Goal: Task Accomplishment & Management: Manage account settings

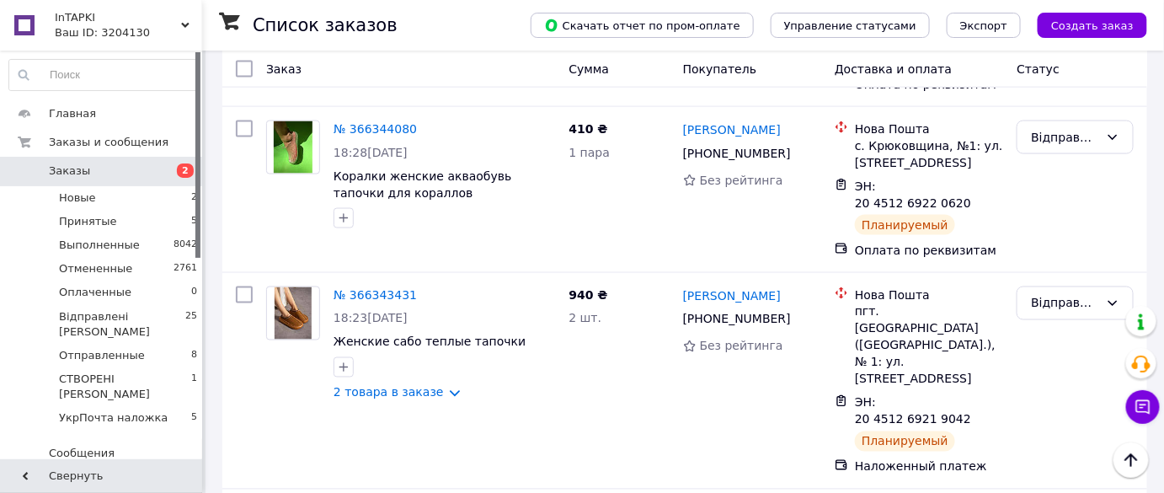
scroll to position [765, 0]
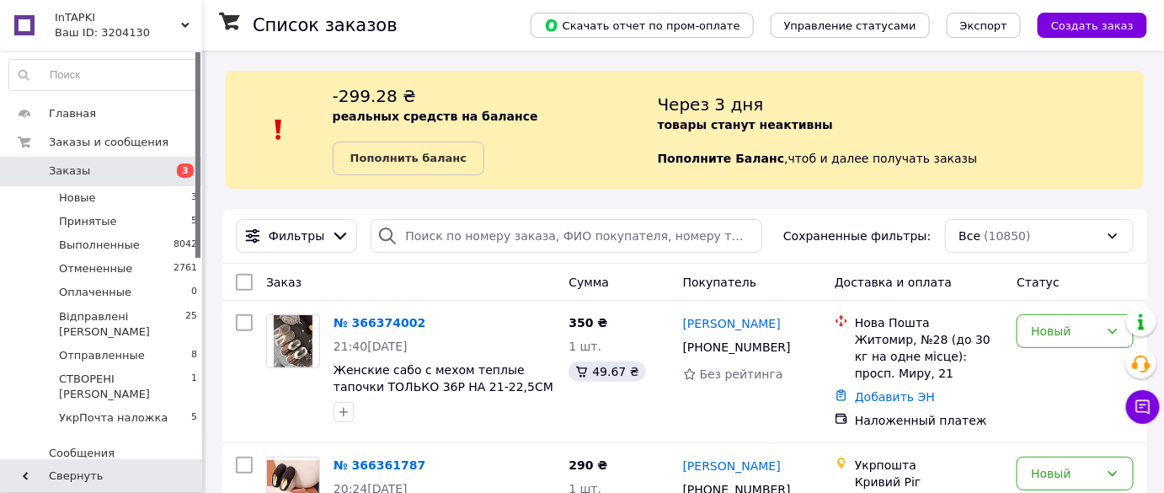
click at [69, 161] on link "Заказы 3" at bounding box center [103, 171] width 207 height 29
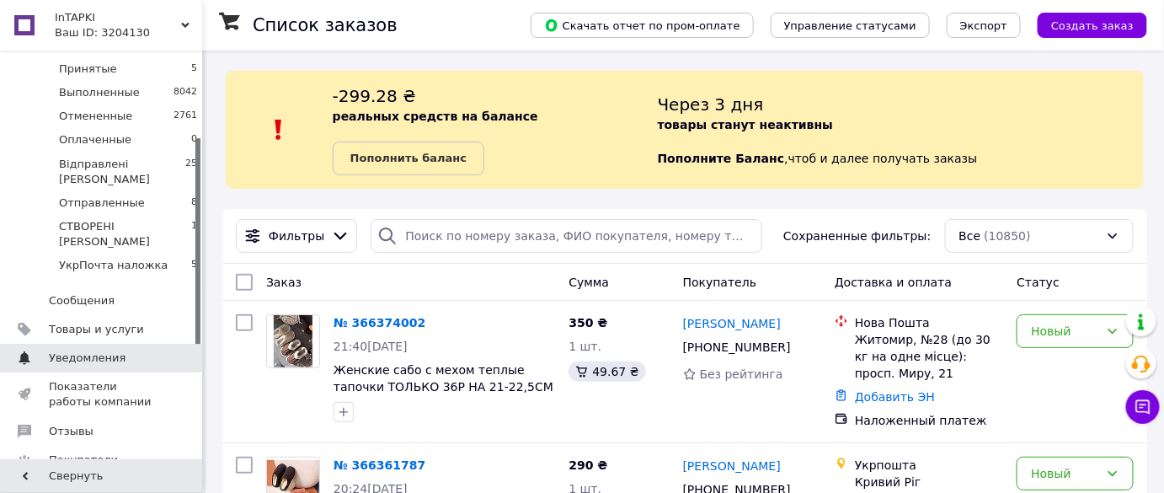
scroll to position [229, 0]
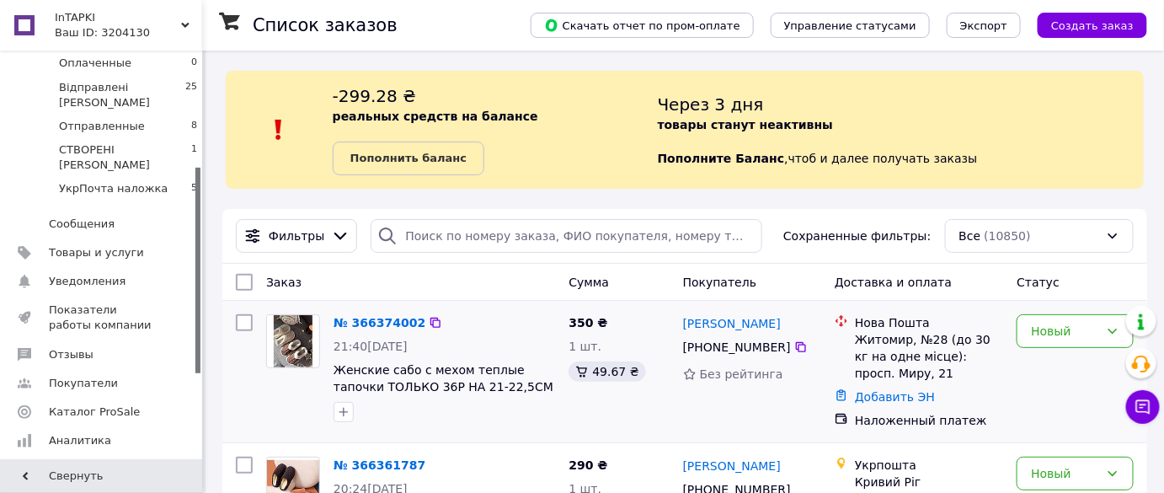
click at [306, 344] on img at bounding box center [294, 341] width 40 height 52
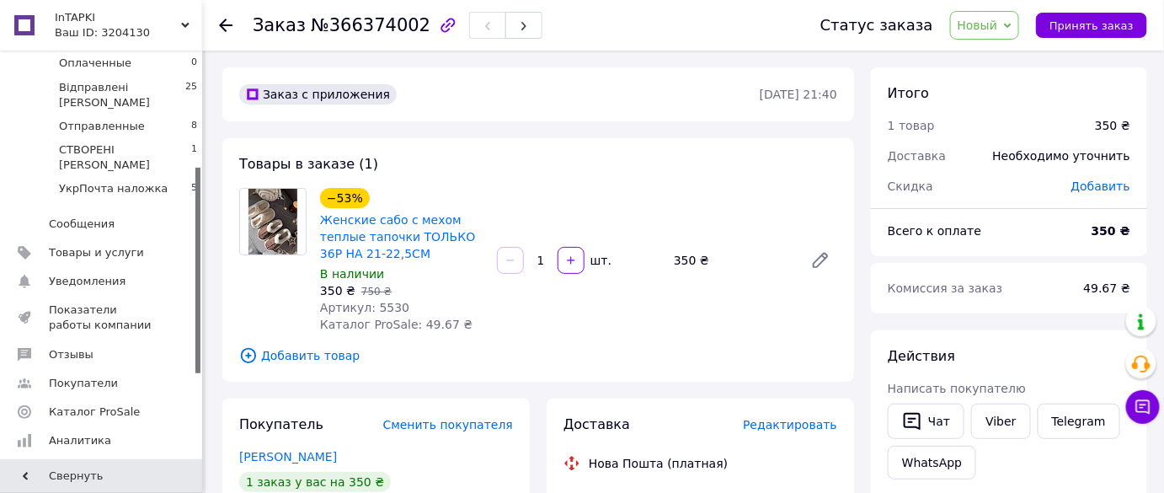
click at [279, 219] on img at bounding box center [273, 222] width 50 height 66
click at [352, 231] on link "Женские сабо с мехом теплые тапочки ТОЛЬКО 36Р НА 21-22,5СМ" at bounding box center [397, 236] width 155 height 47
click at [137, 245] on span "Товары и услуги" at bounding box center [102, 252] width 107 height 15
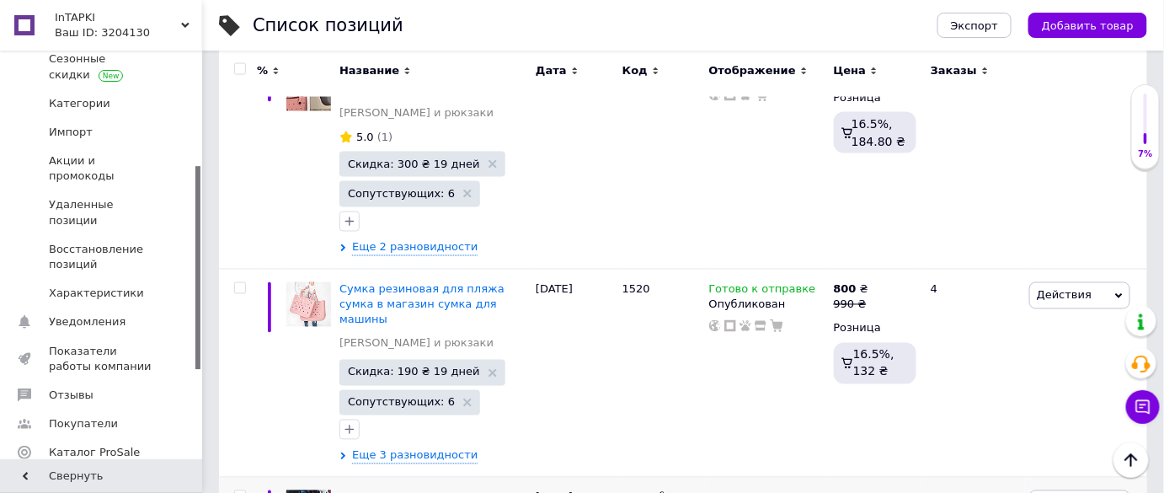
scroll to position [3022, 0]
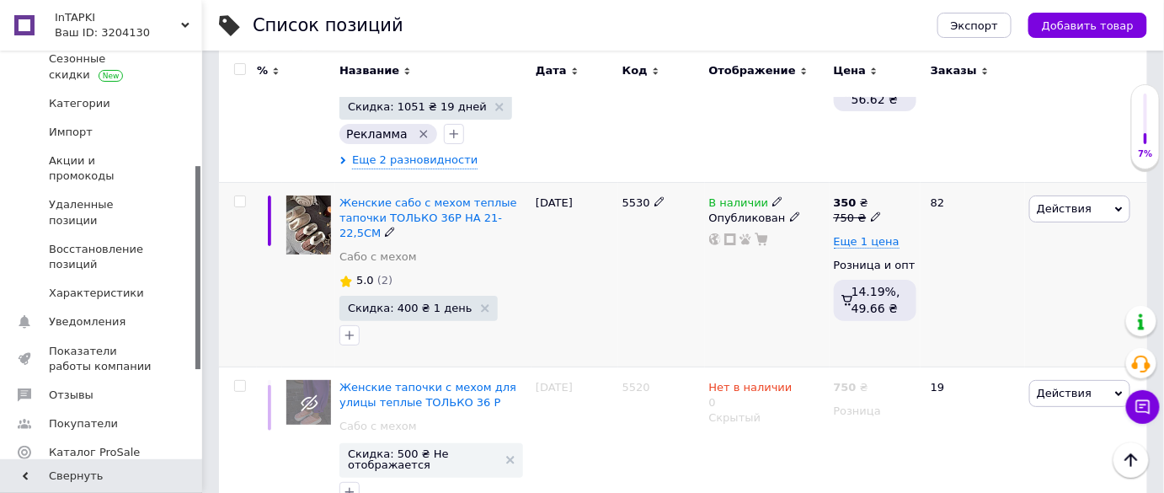
scroll to position [2099, 0]
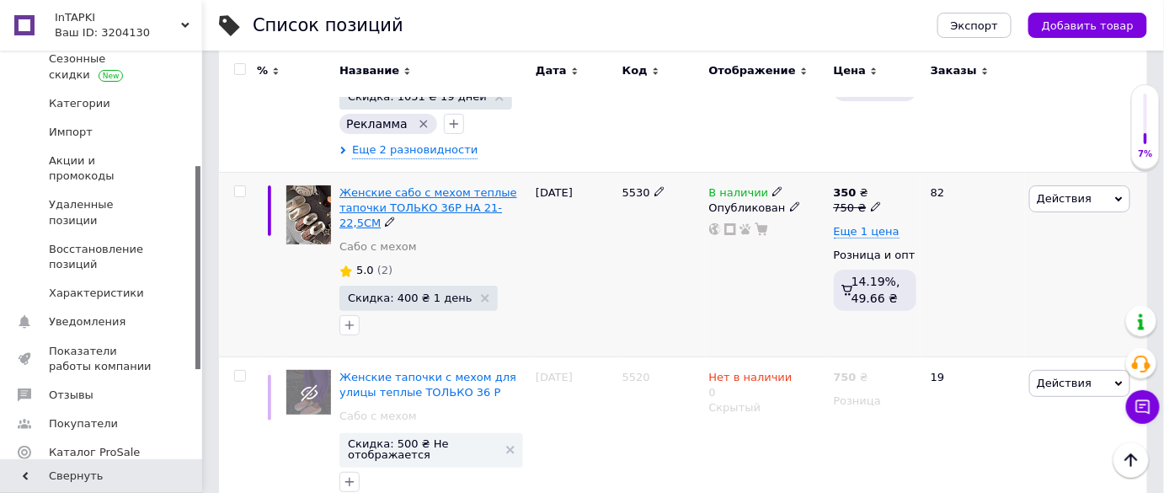
click at [456, 186] on span "Женские сабо с мехом теплые тапочки ТОЛЬКО 36Р НА 21-22,5СМ" at bounding box center [428, 207] width 178 height 43
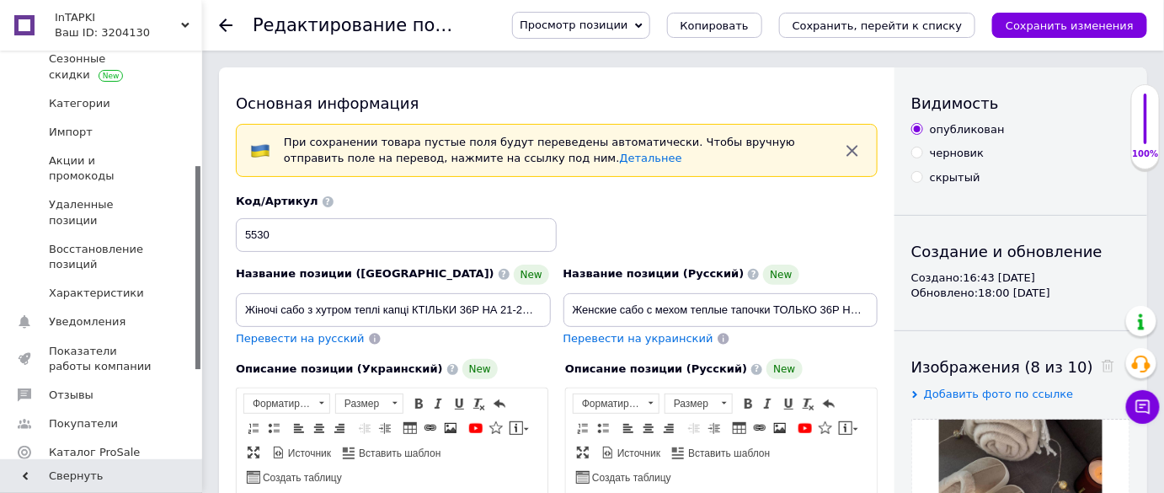
click at [225, 26] on icon at bounding box center [225, 25] width 13 height 13
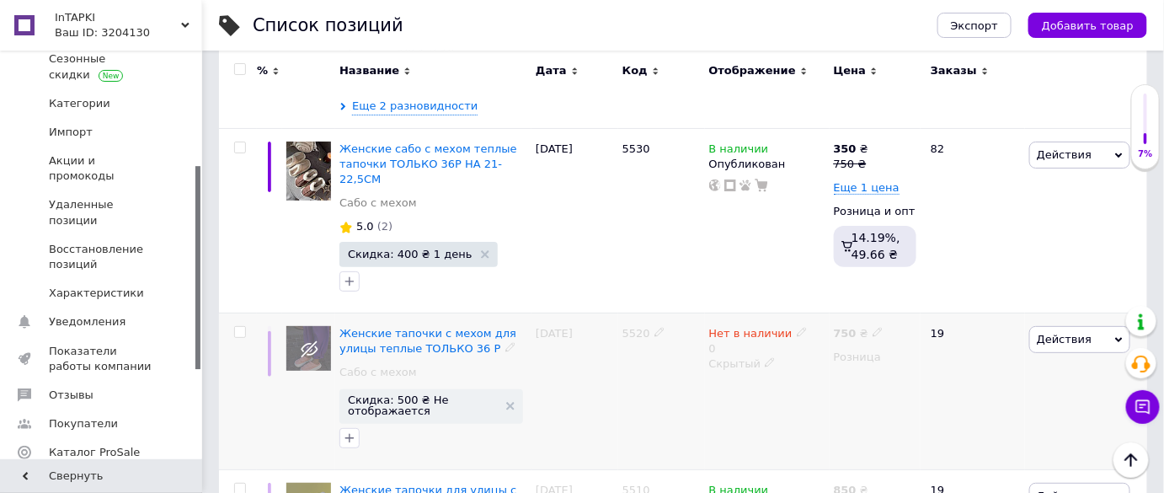
scroll to position [2066, 0]
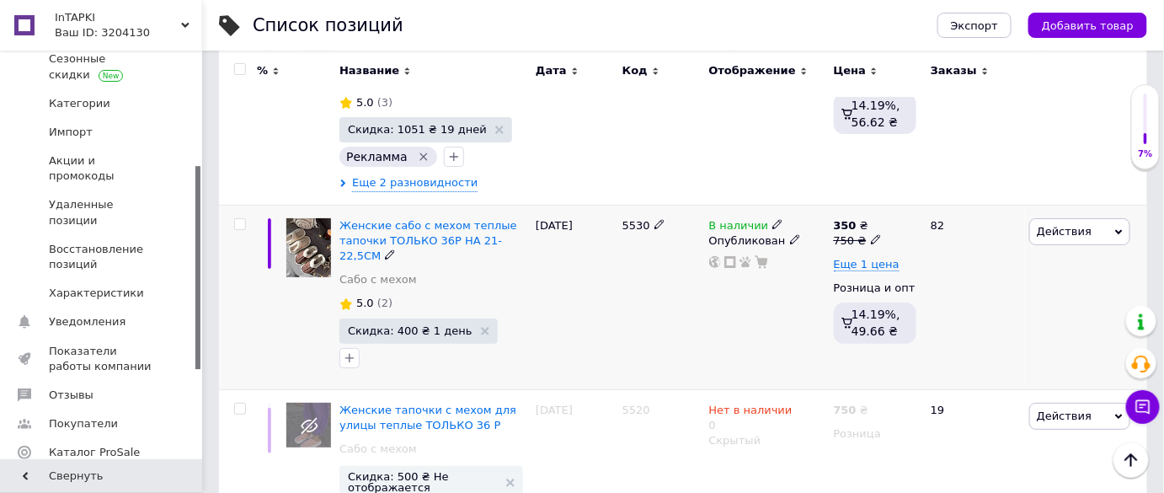
click at [772, 219] on icon at bounding box center [777, 224] width 10 height 10
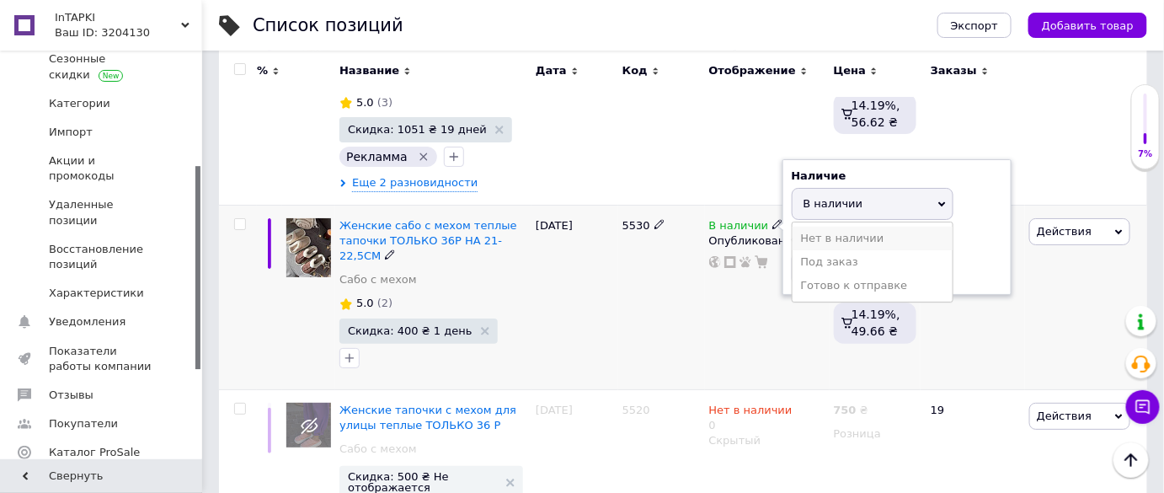
click at [839, 227] on li "Нет в наличии" at bounding box center [872, 239] width 160 height 24
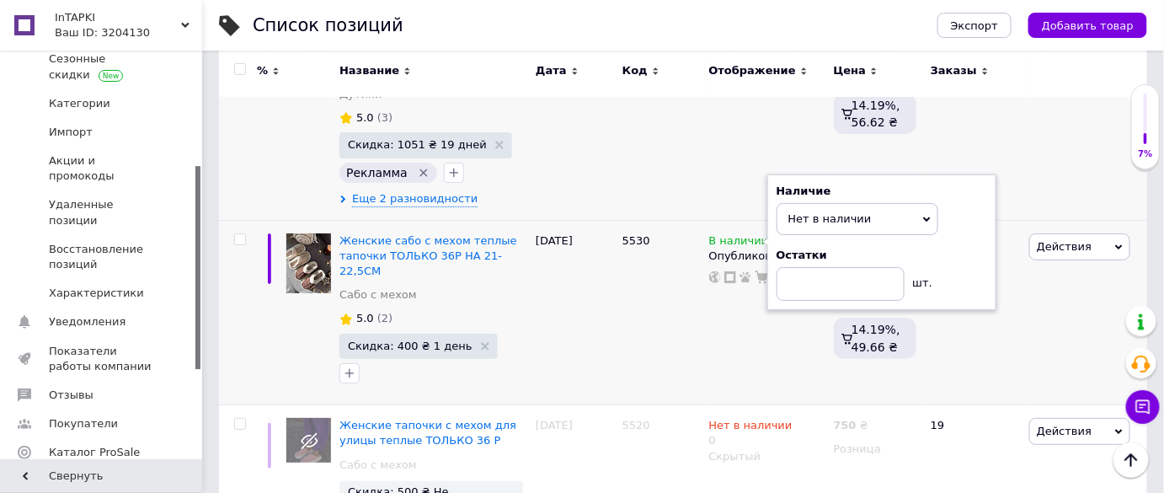
click at [1057, 141] on div "Действия Редактировать Поднять в начало группы Копировать Скидка Подарок Сопутс…" at bounding box center [1086, 119] width 122 height 201
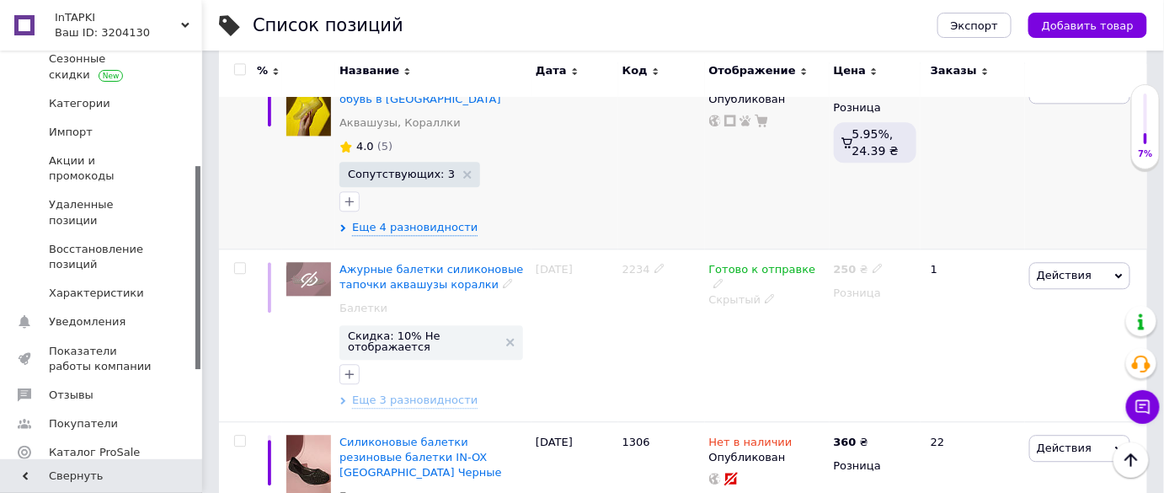
scroll to position [3493, 0]
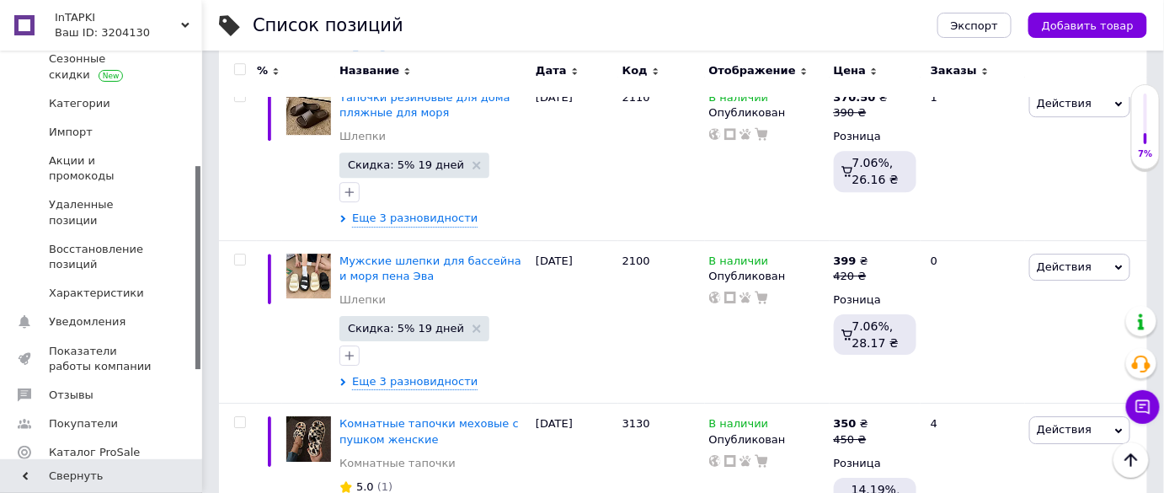
scroll to position [1567, 0]
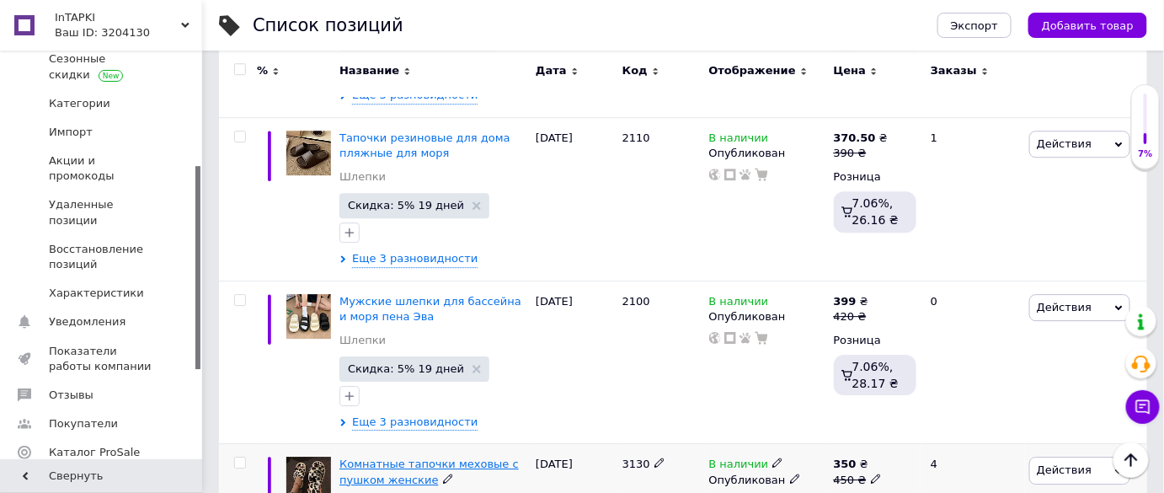
click at [397, 457] on span "Комнатные тапочки меховые с пушком женские" at bounding box center [428, 471] width 179 height 28
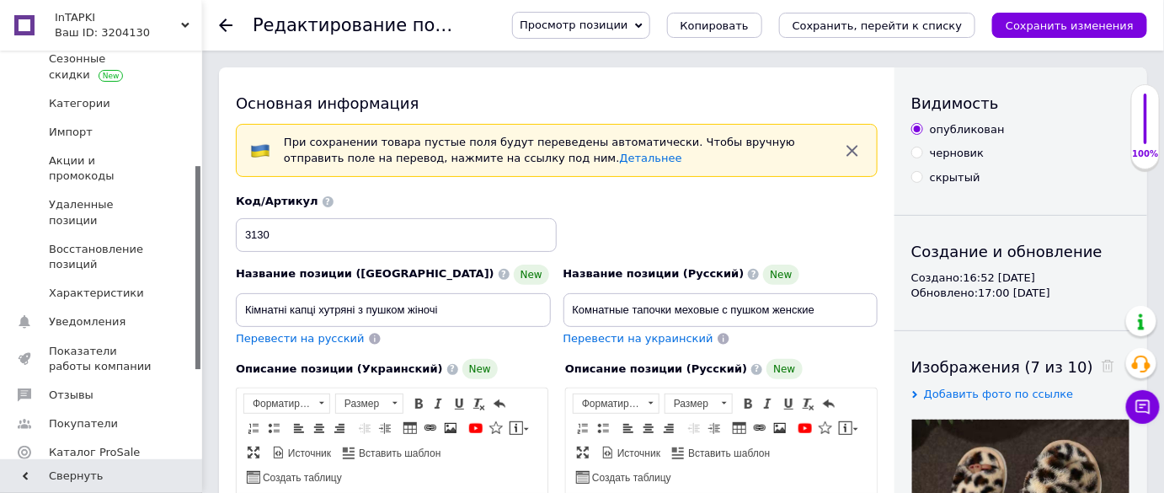
click at [224, 22] on icon at bounding box center [225, 25] width 13 height 13
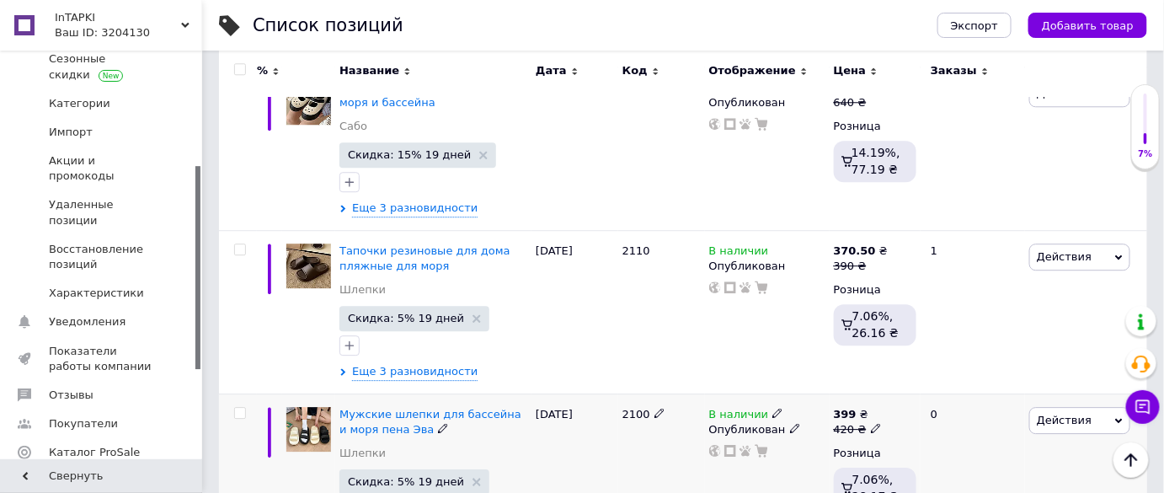
scroll to position [1607, 0]
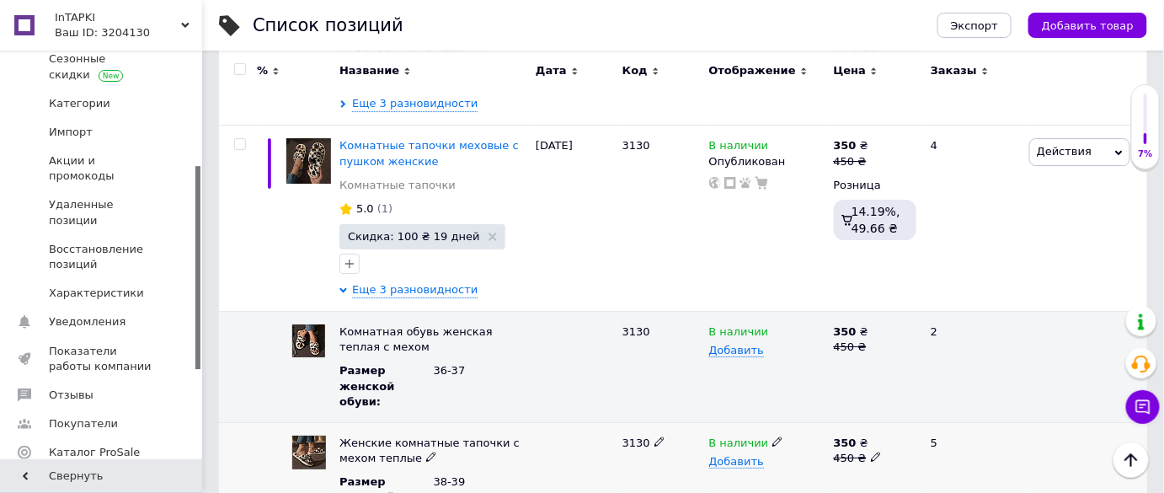
scroll to position [1913, 0]
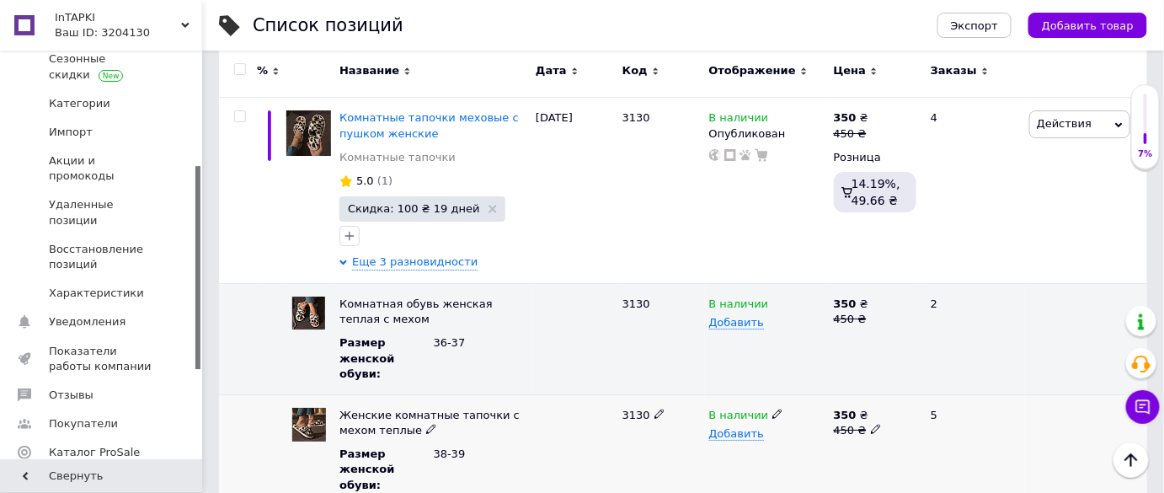
click at [772, 409] on use at bounding box center [776, 413] width 9 height 9
click at [765, 435] on li "Нет в наличии" at bounding box center [763, 447] width 122 height 24
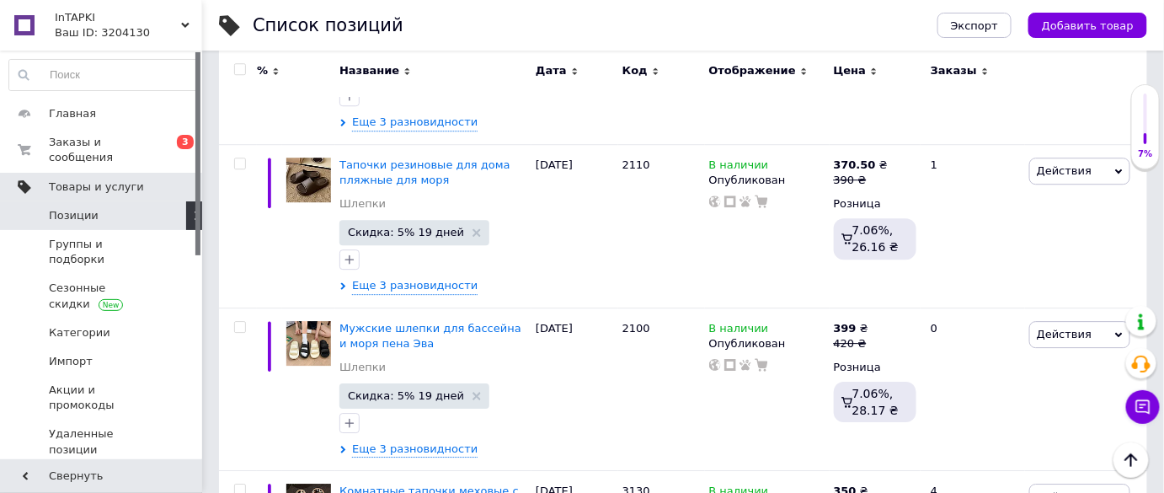
scroll to position [1378, 0]
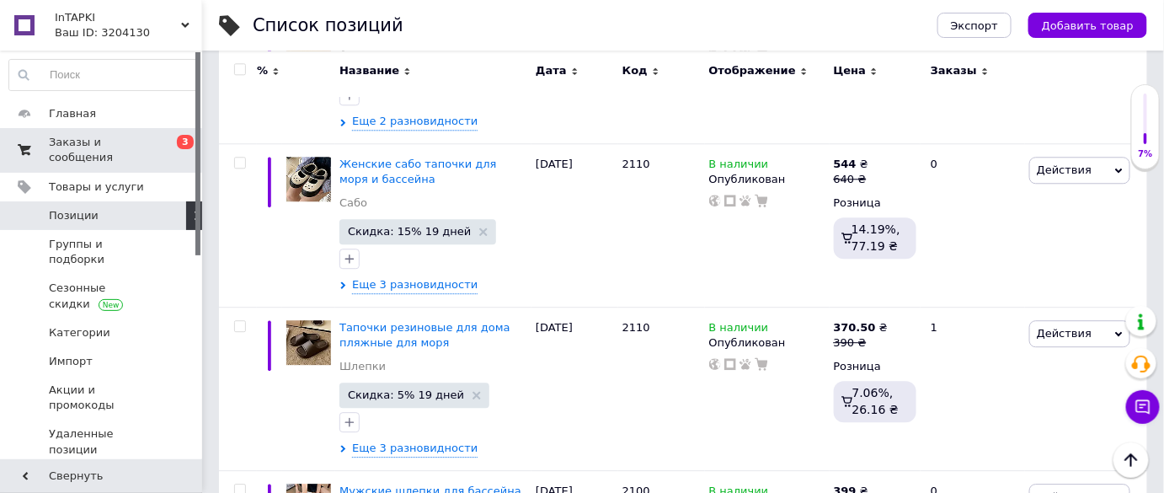
click at [139, 137] on span "Заказы и сообщения" at bounding box center [102, 150] width 107 height 30
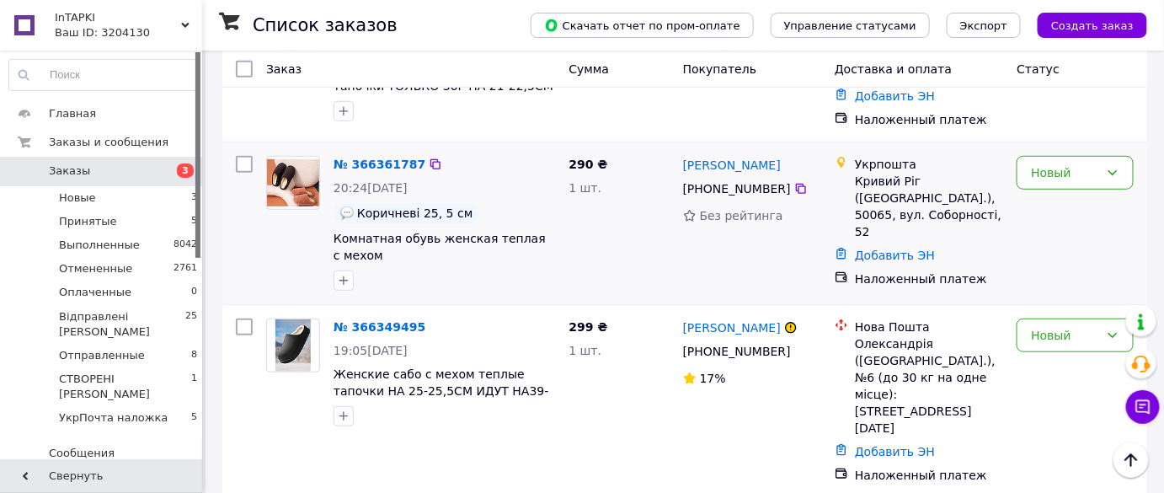
scroll to position [382, 0]
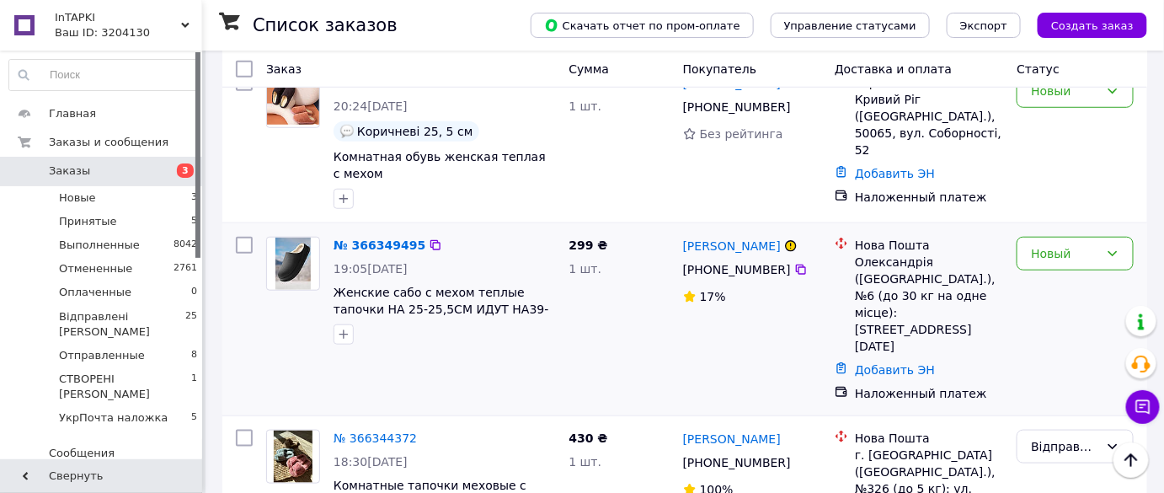
drag, startPoint x: 156, startPoint y: 382, endPoint x: 301, endPoint y: 379, distance: 145.7
click at [156, 406] on li "УкрПочта наложка 5" at bounding box center [103, 422] width 207 height 32
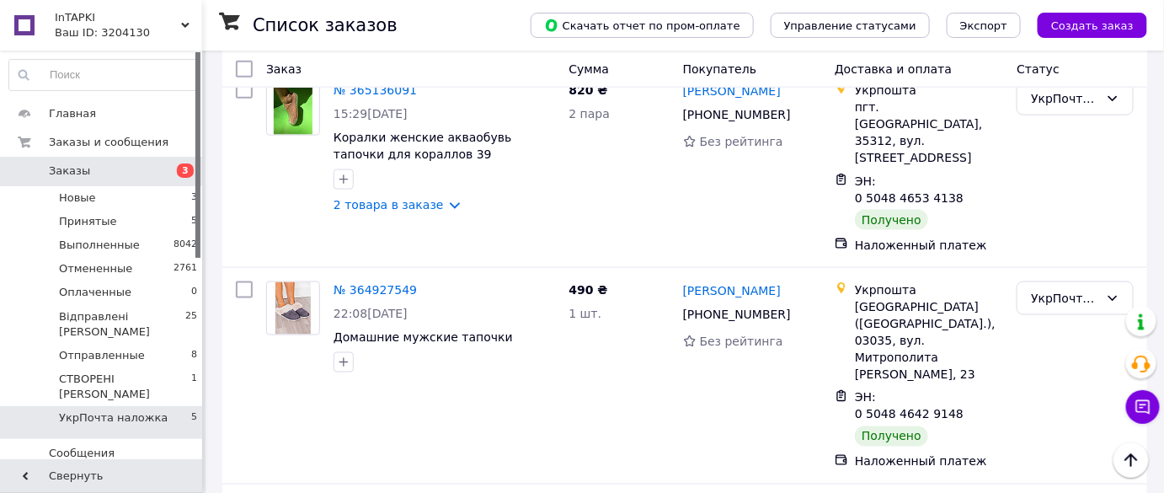
scroll to position [680, 0]
checkbox input "true"
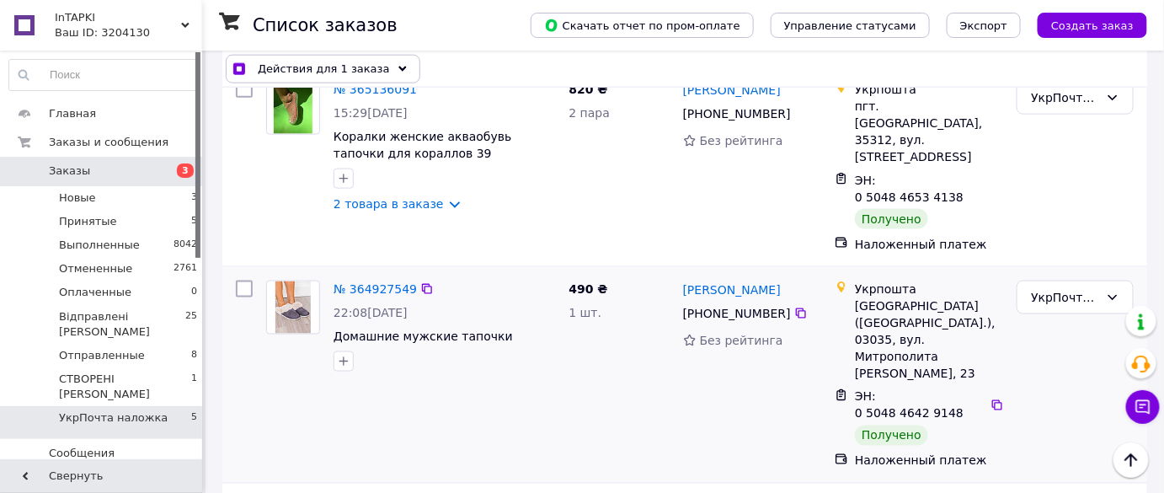
click at [244, 280] on input "checkbox" at bounding box center [244, 288] width 17 height 17
checkbox input "true"
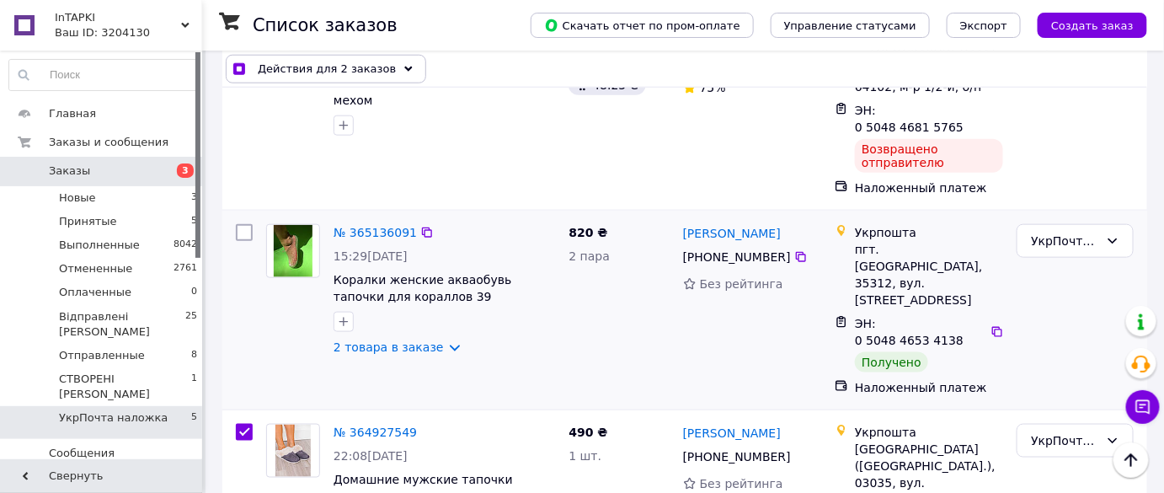
scroll to position [527, 0]
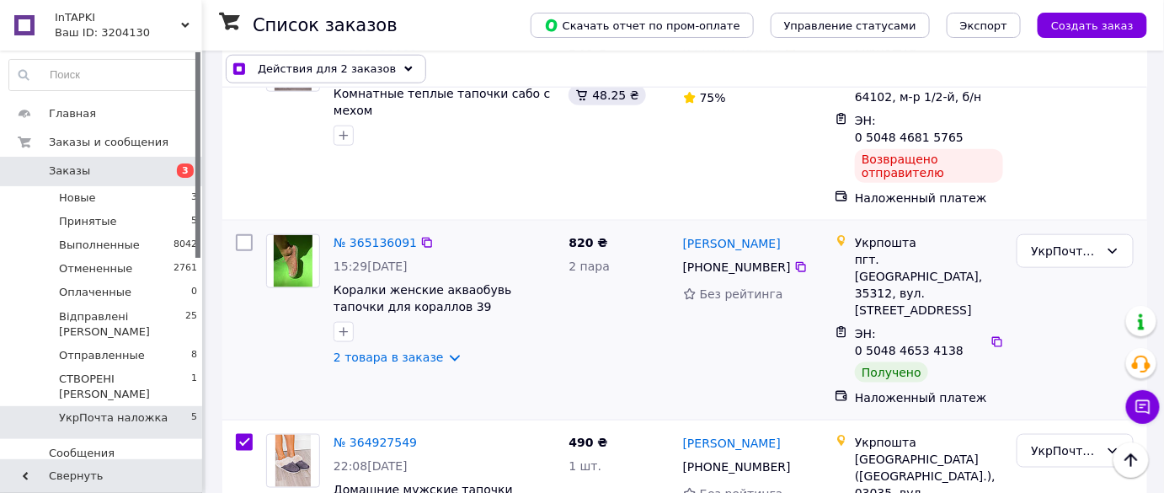
click at [245, 234] on input "checkbox" at bounding box center [244, 242] width 17 height 17
checkbox input "true"
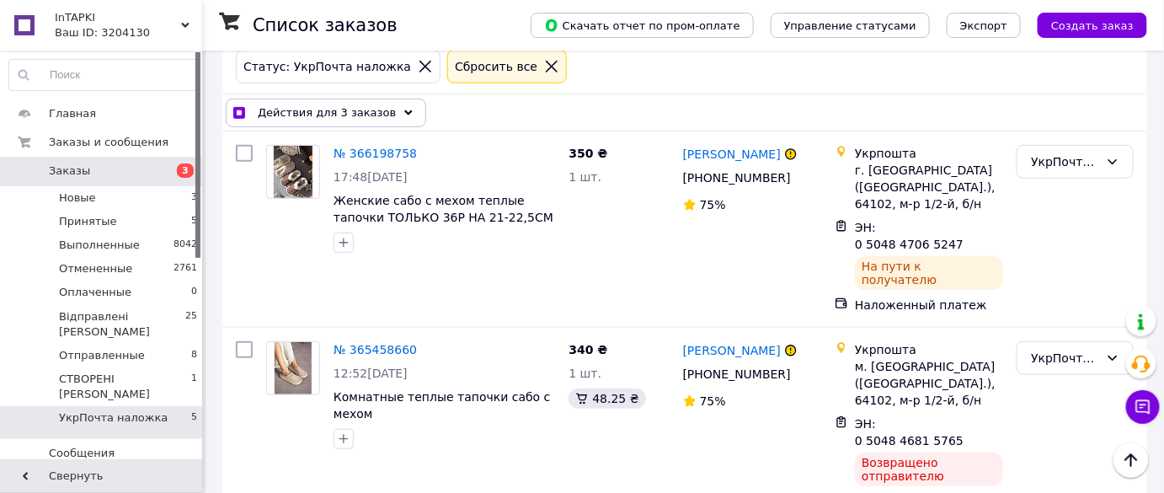
scroll to position [221, 0]
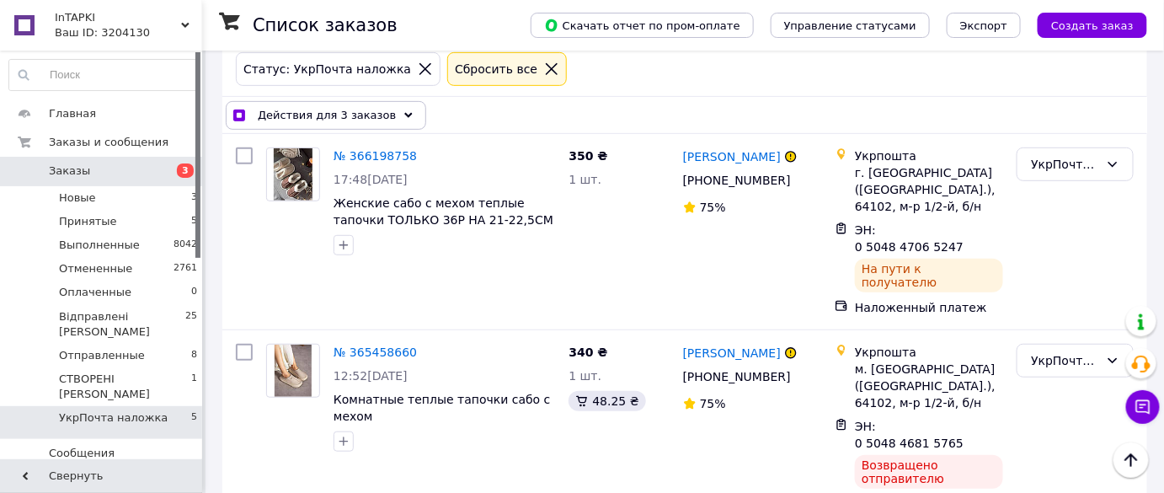
click at [337, 115] on span "Действия для 3 заказов" at bounding box center [327, 115] width 138 height 17
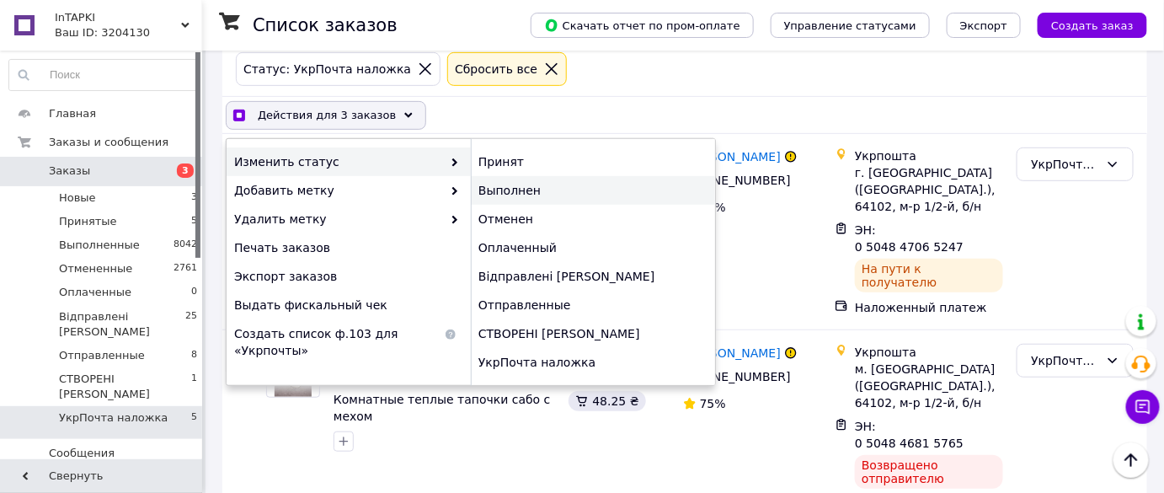
checkbox input "true"
click at [514, 189] on div "Выполнен" at bounding box center [593, 190] width 244 height 29
checkbox input "false"
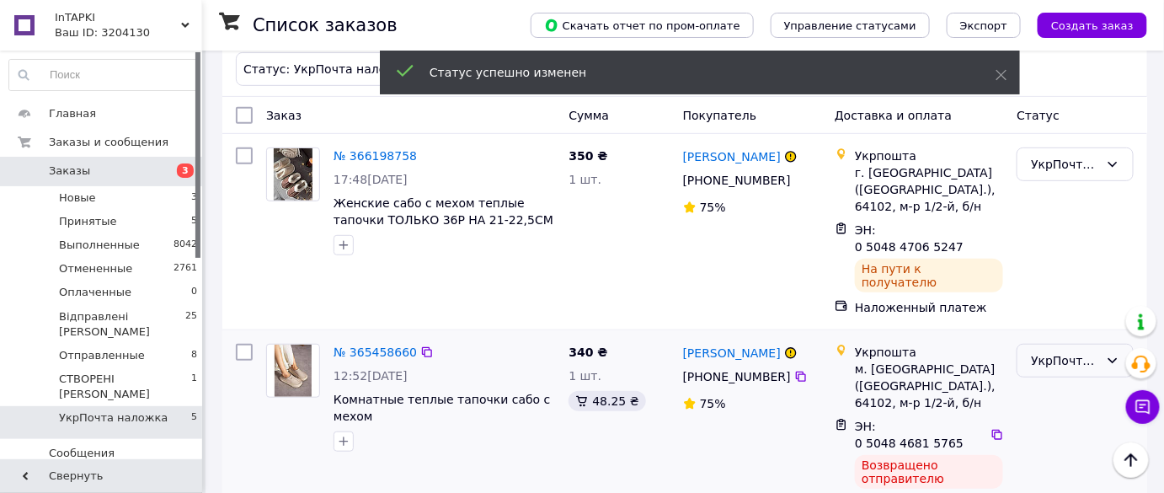
click at [1071, 351] on div "УкрПочта наложка" at bounding box center [1065, 360] width 68 height 19
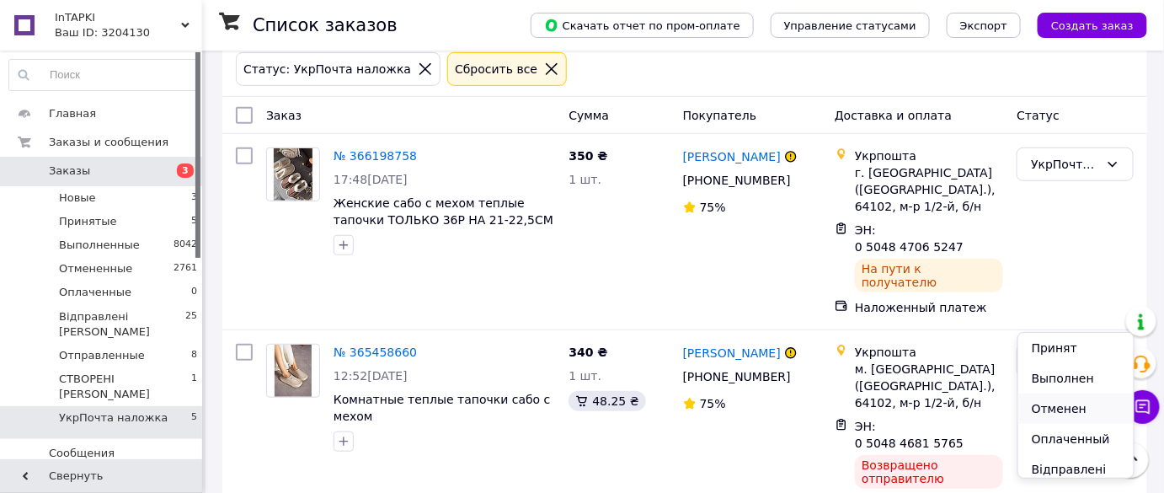
click at [1066, 399] on li "Отменен" at bounding box center [1075, 408] width 115 height 30
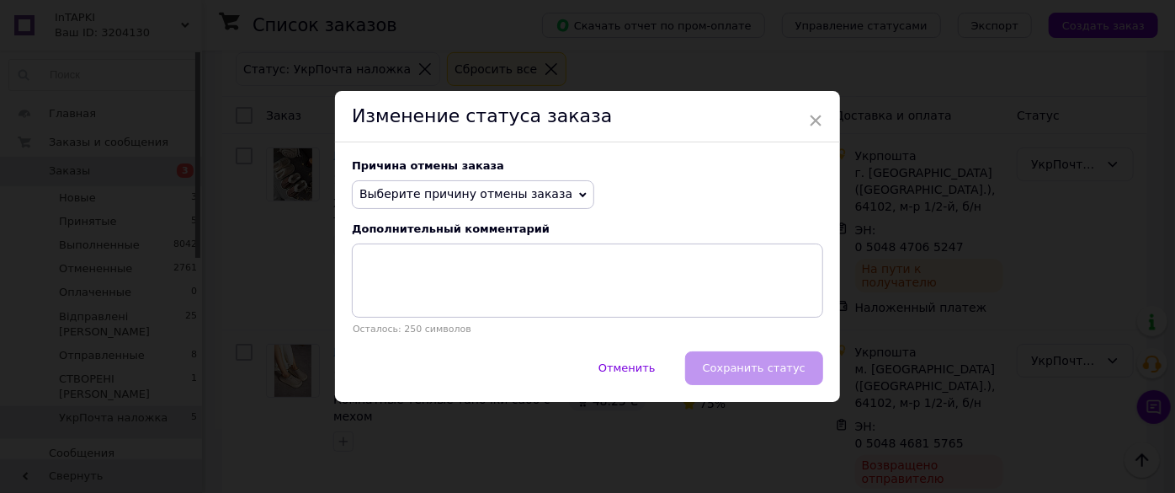
click at [487, 196] on span "Выберите причину отмены заказа" at bounding box center [466, 193] width 213 height 13
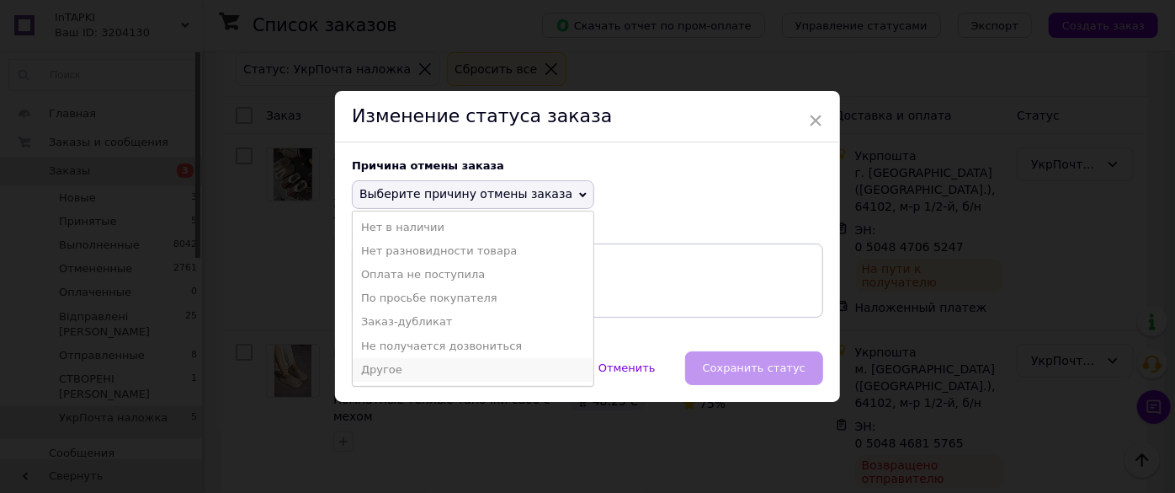
click at [412, 370] on li "Другое" at bounding box center [473, 370] width 241 height 24
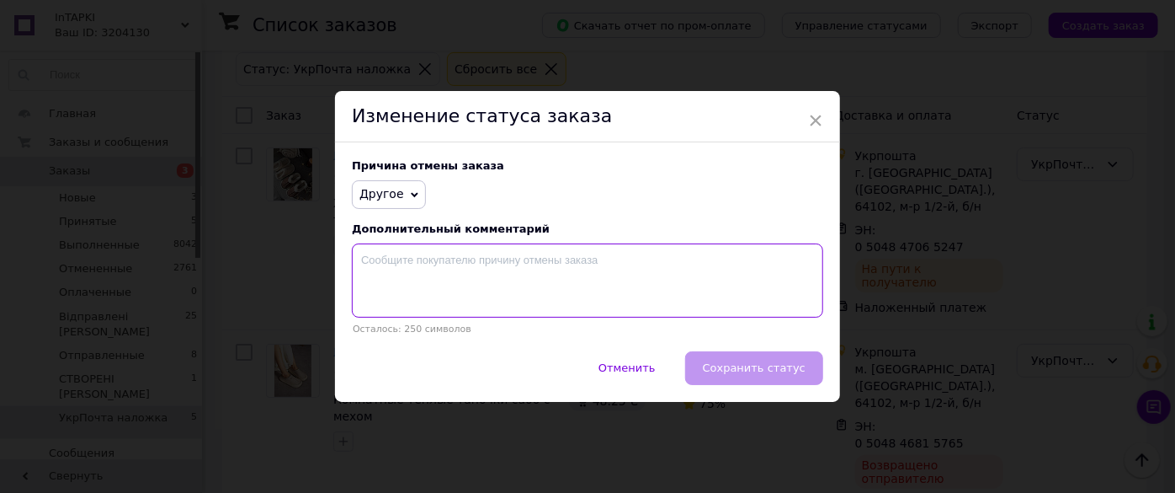
click at [414, 264] on textarea at bounding box center [588, 280] width 472 height 74
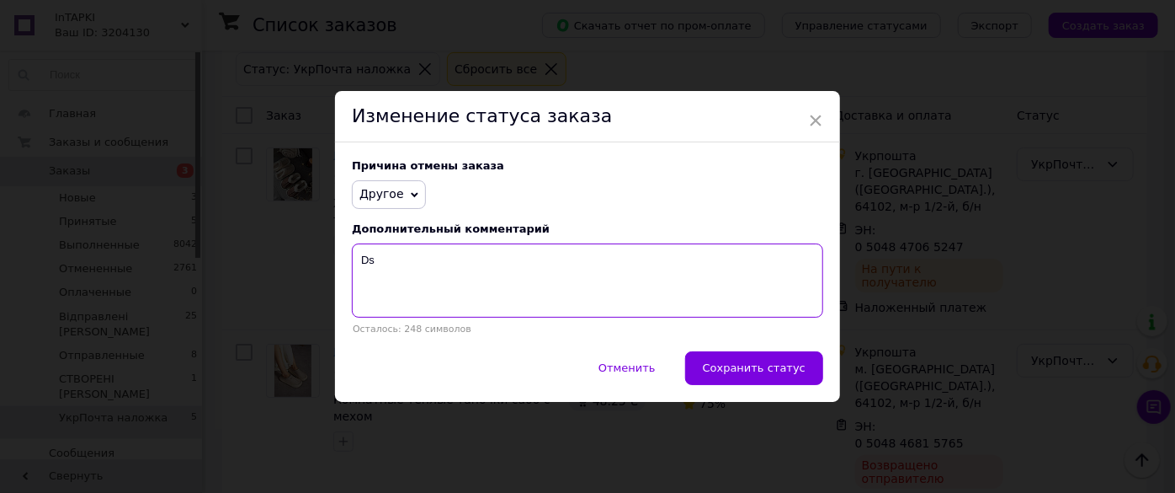
type textarea "D"
type textarea "Відмова."
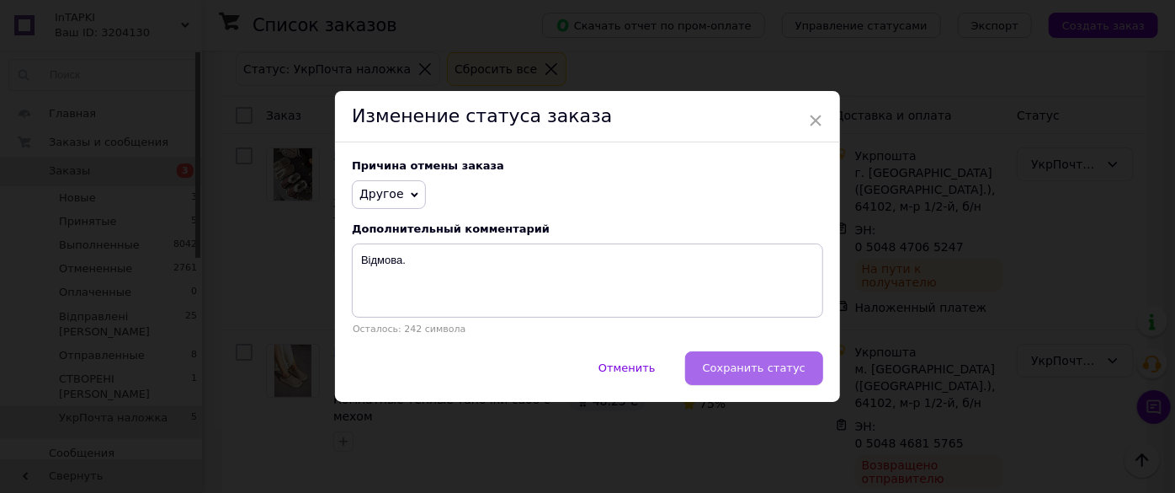
click at [754, 365] on span "Сохранить статус" at bounding box center [754, 367] width 103 height 13
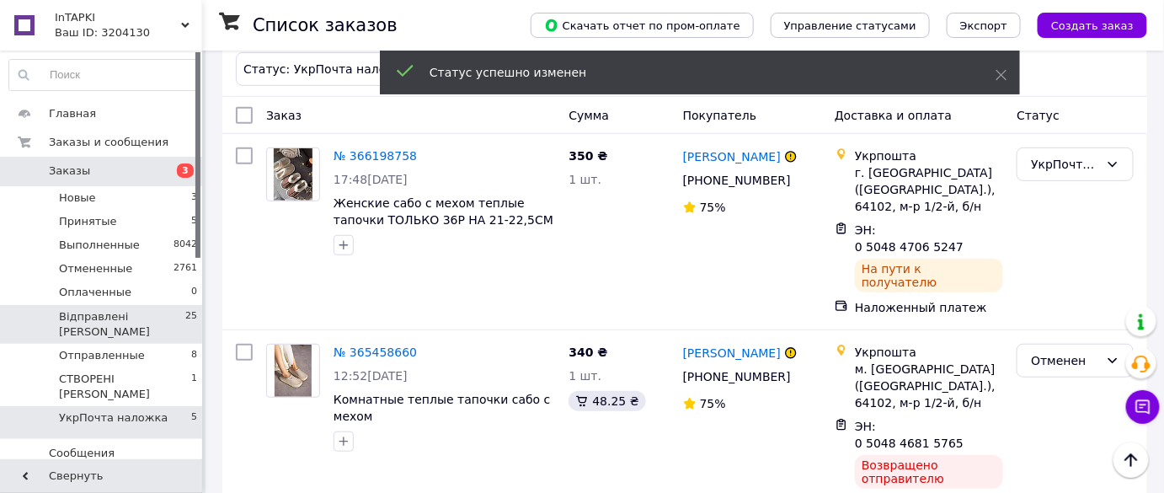
click at [135, 325] on li "Відправлені Н 25" at bounding box center [103, 324] width 207 height 39
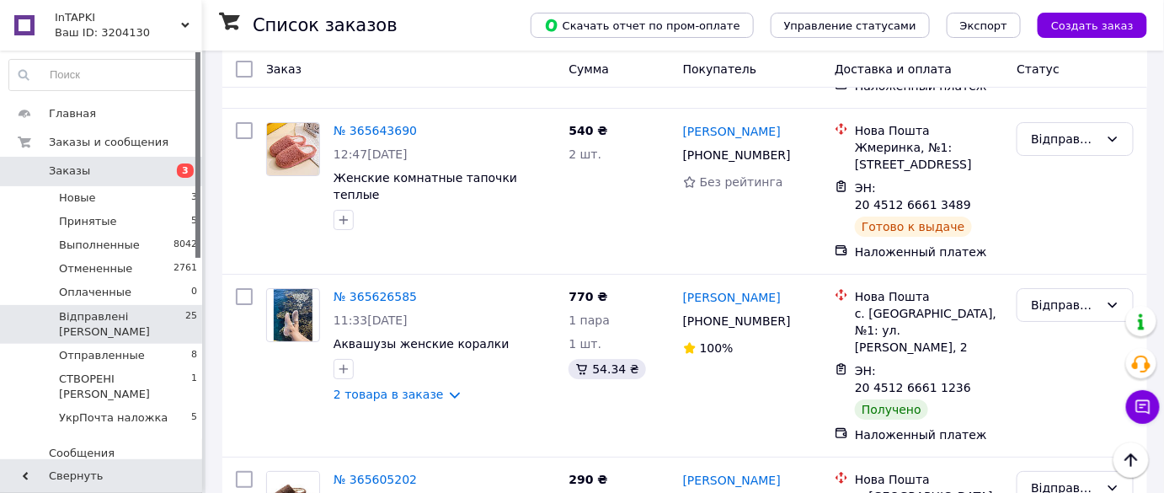
scroll to position [4122, 0]
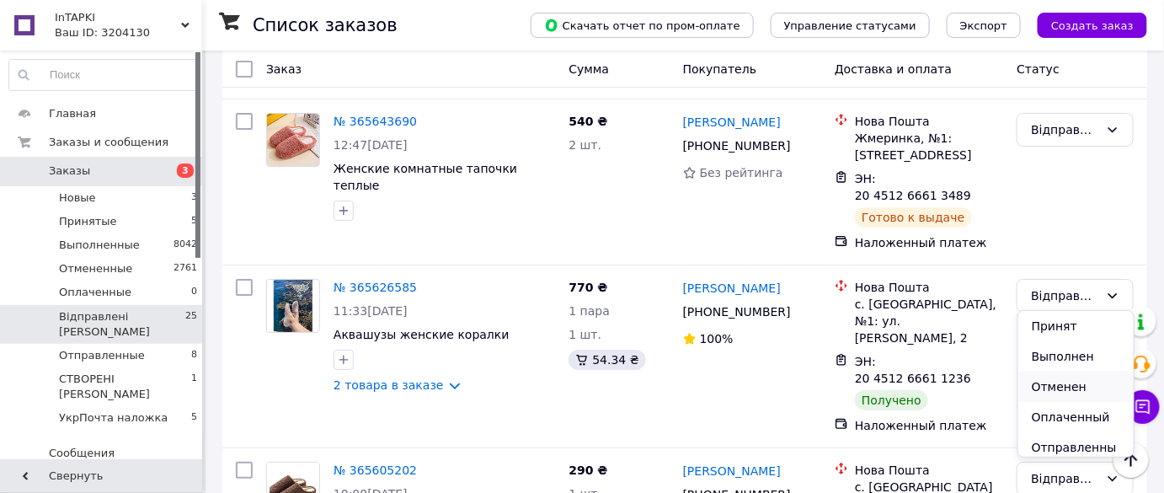
click at [1066, 386] on li "Отменен" at bounding box center [1075, 386] width 115 height 30
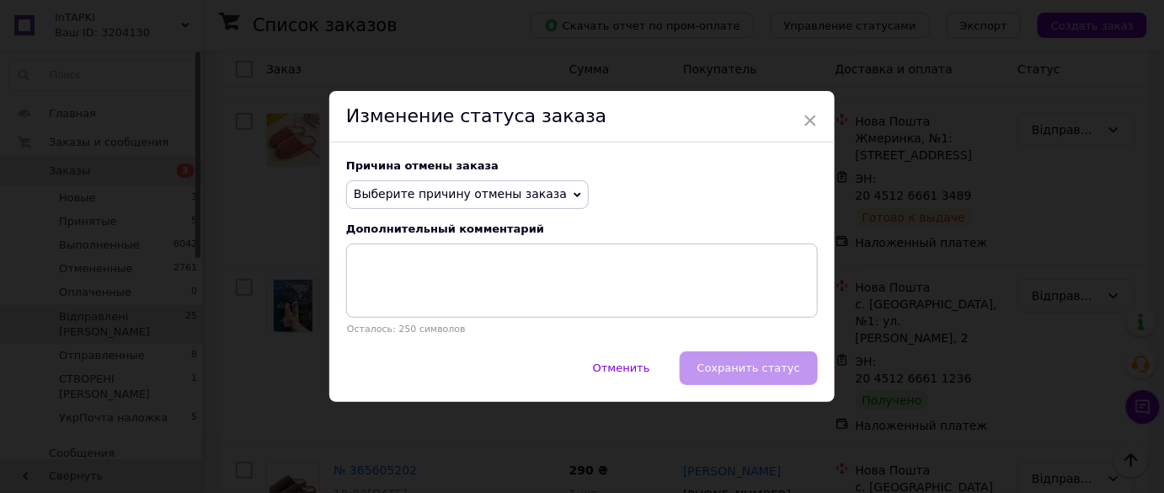
scroll to position [4116, 0]
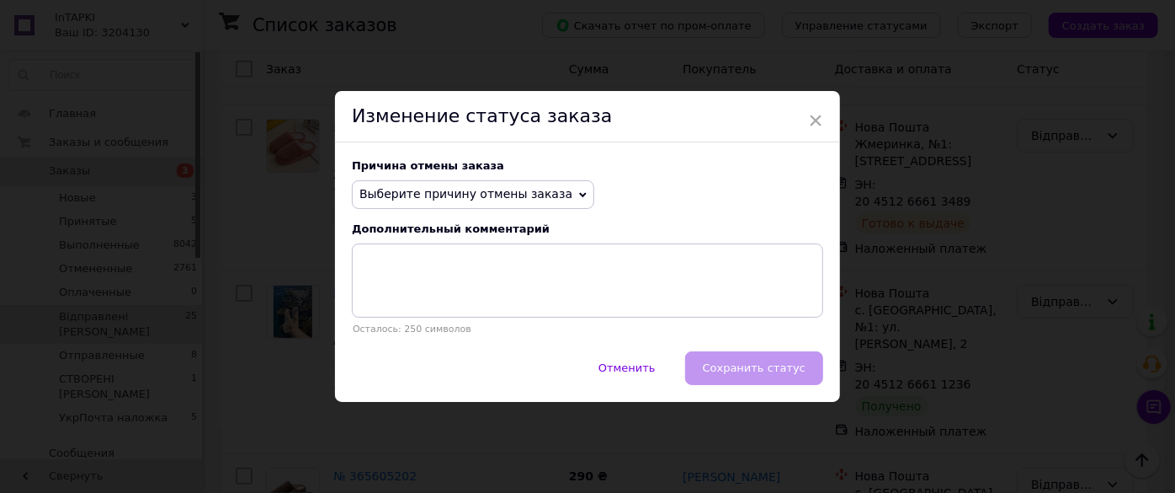
click at [520, 197] on span "Выберите причину отмены заказа" at bounding box center [466, 193] width 213 height 13
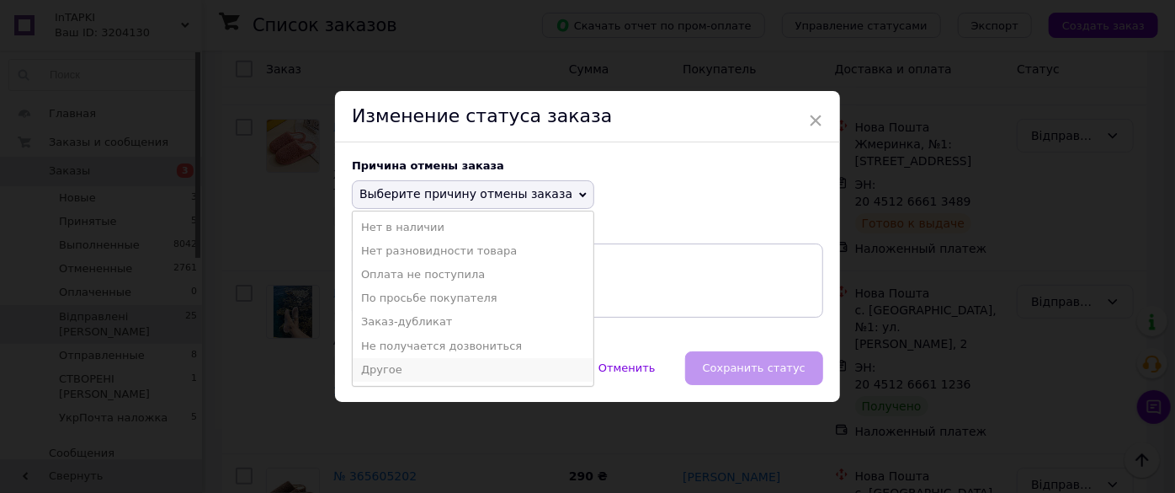
click at [419, 360] on li "Другое" at bounding box center [473, 370] width 241 height 24
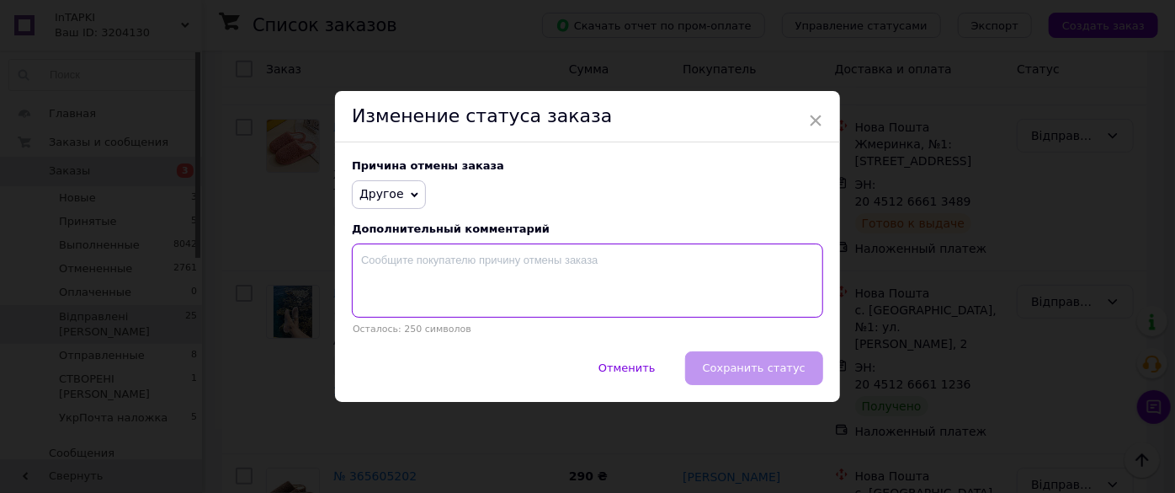
click at [445, 269] on textarea at bounding box center [588, 280] width 472 height 74
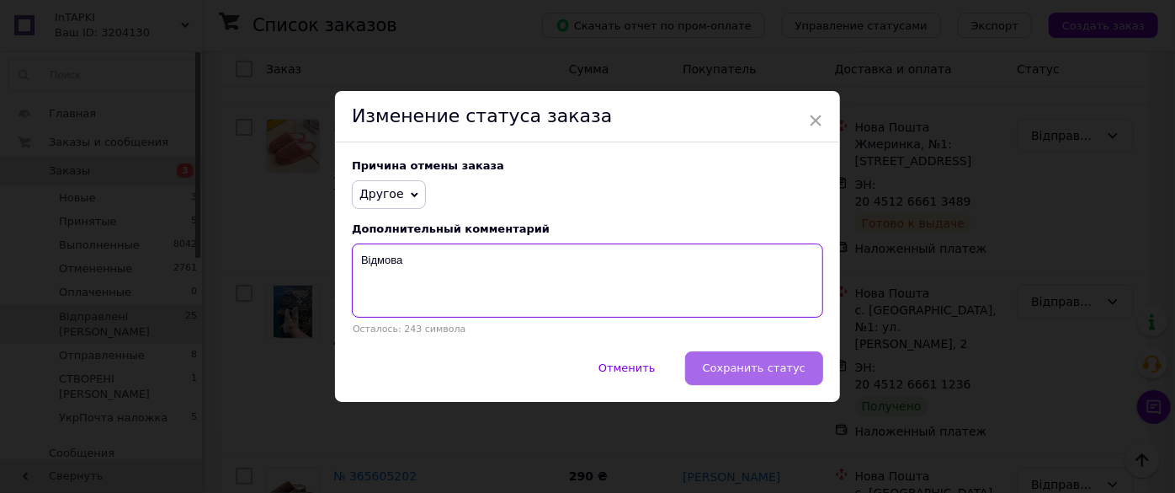
type textarea "Відмова"
click at [776, 373] on span "Сохранить статус" at bounding box center [754, 367] width 103 height 13
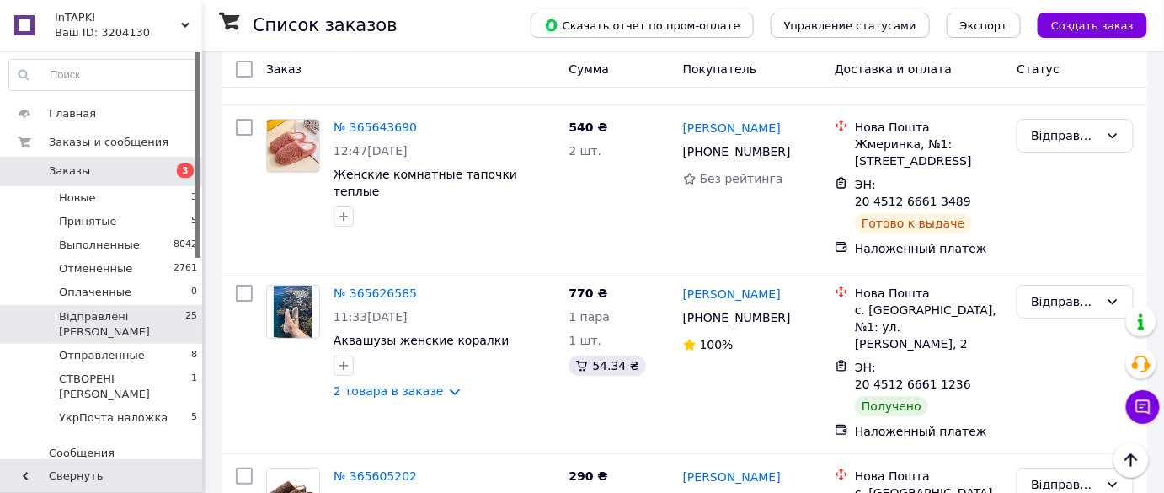
click at [142, 172] on span "Заказы" at bounding box center [102, 170] width 107 height 15
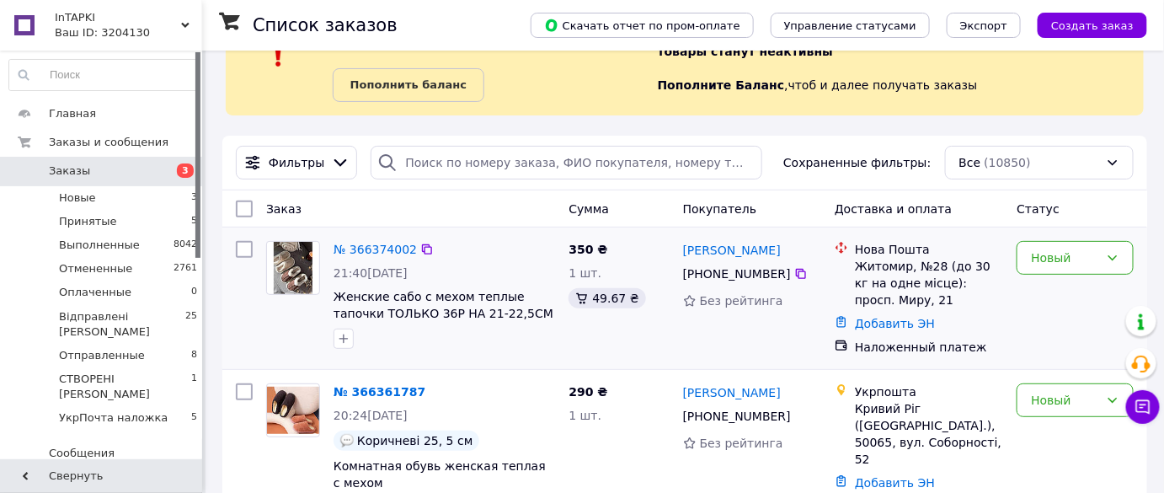
scroll to position [152, 0]
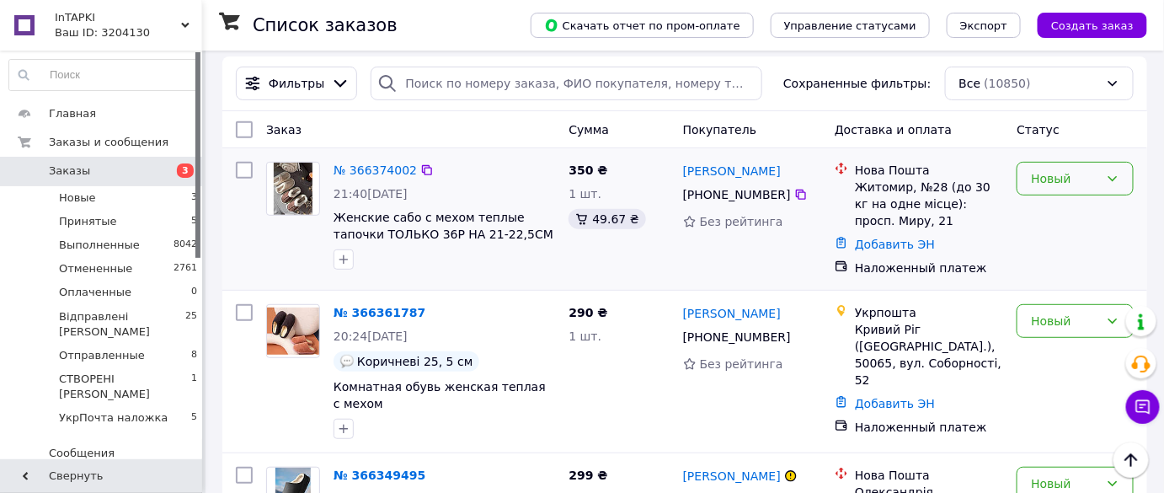
click at [1078, 173] on div "Новый" at bounding box center [1065, 178] width 68 height 19
click at [1071, 212] on li "Принят" at bounding box center [1075, 214] width 115 height 30
click at [1065, 316] on div "Новый" at bounding box center [1065, 321] width 68 height 19
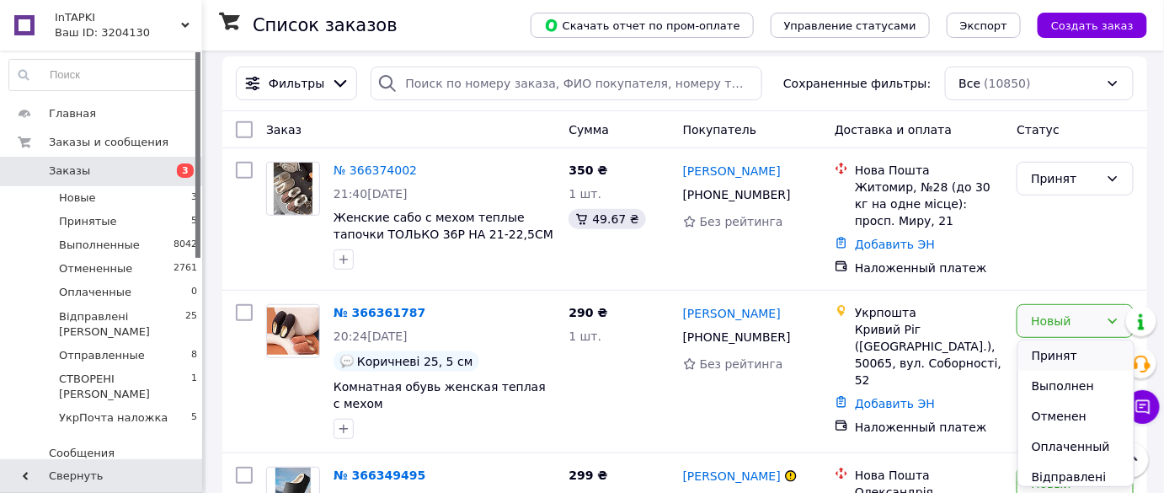
click at [1051, 368] on li "Принят" at bounding box center [1075, 355] width 115 height 30
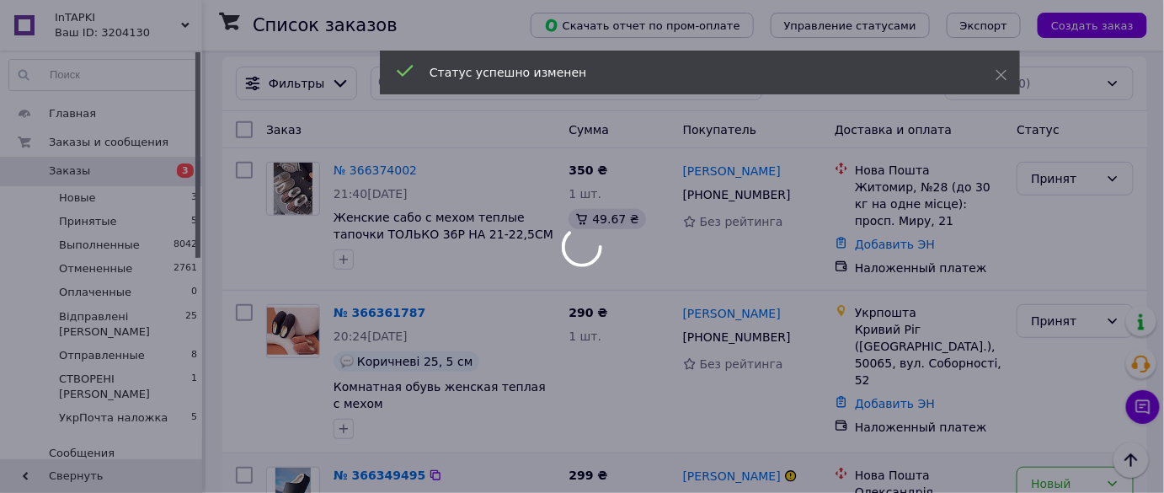
scroll to position [306, 0]
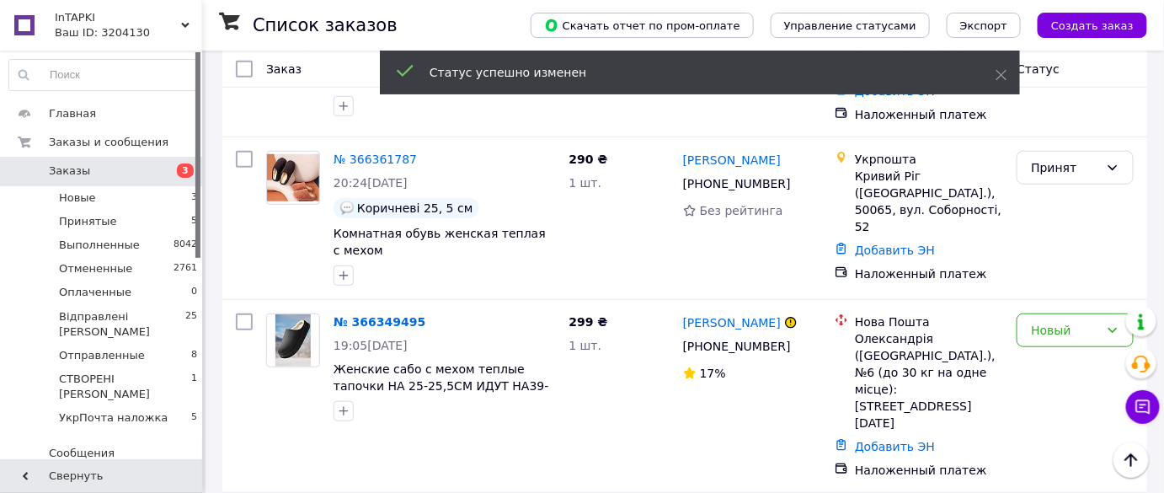
click at [1066, 327] on div "Новый" at bounding box center [1065, 330] width 68 height 19
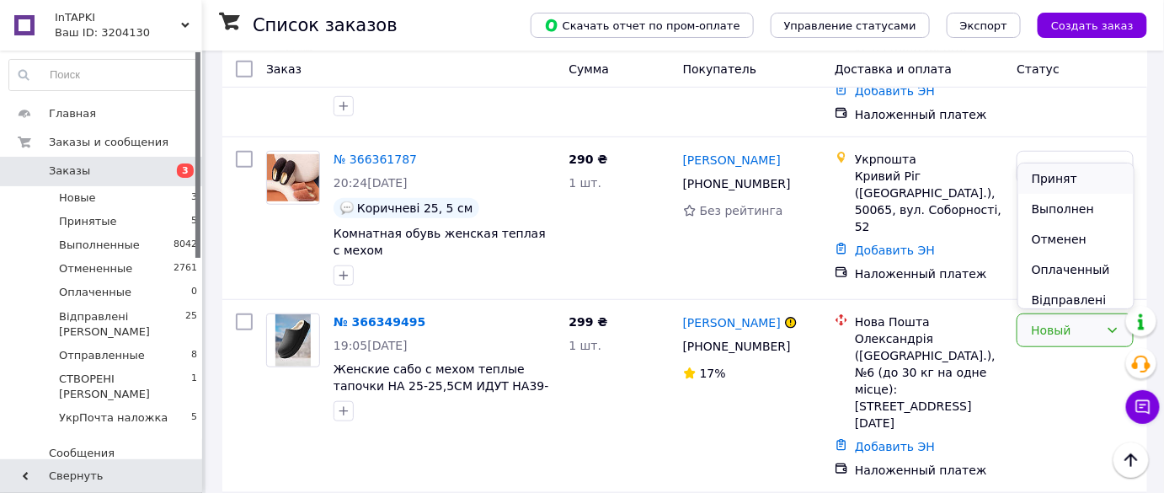
click at [1062, 182] on li "Принят" at bounding box center [1075, 178] width 115 height 30
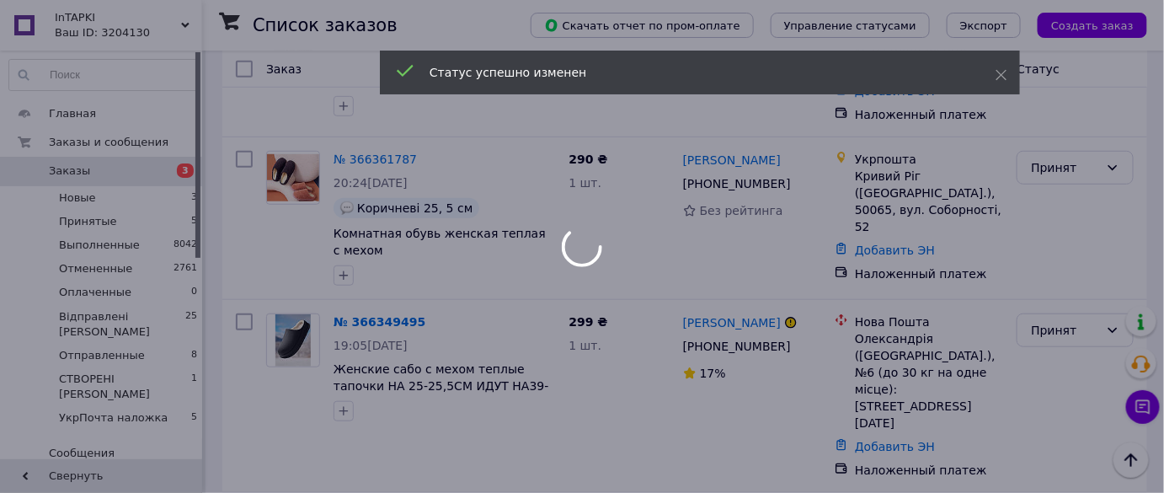
scroll to position [0, 0]
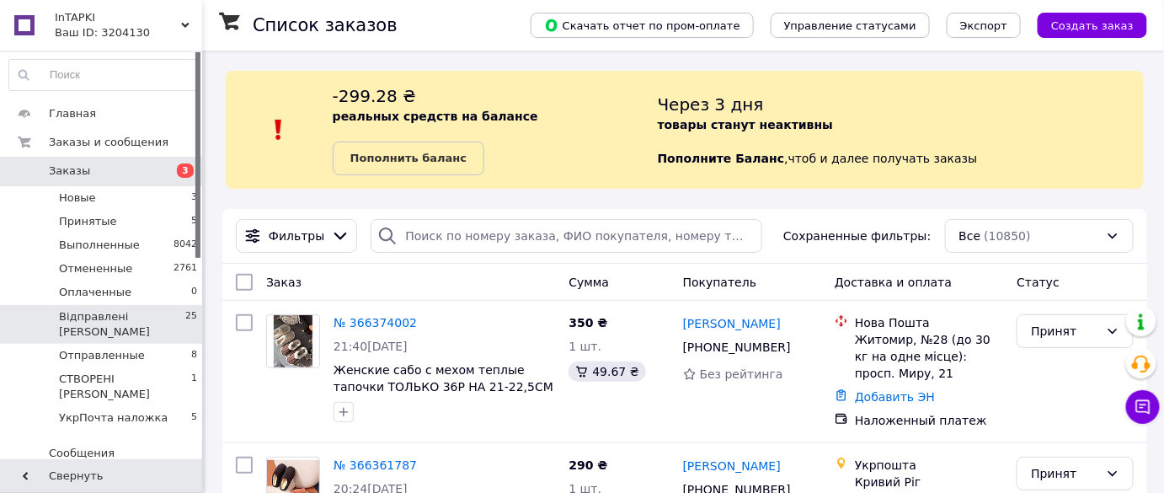
click at [155, 317] on li "Відправлені Н 25" at bounding box center [103, 324] width 207 height 39
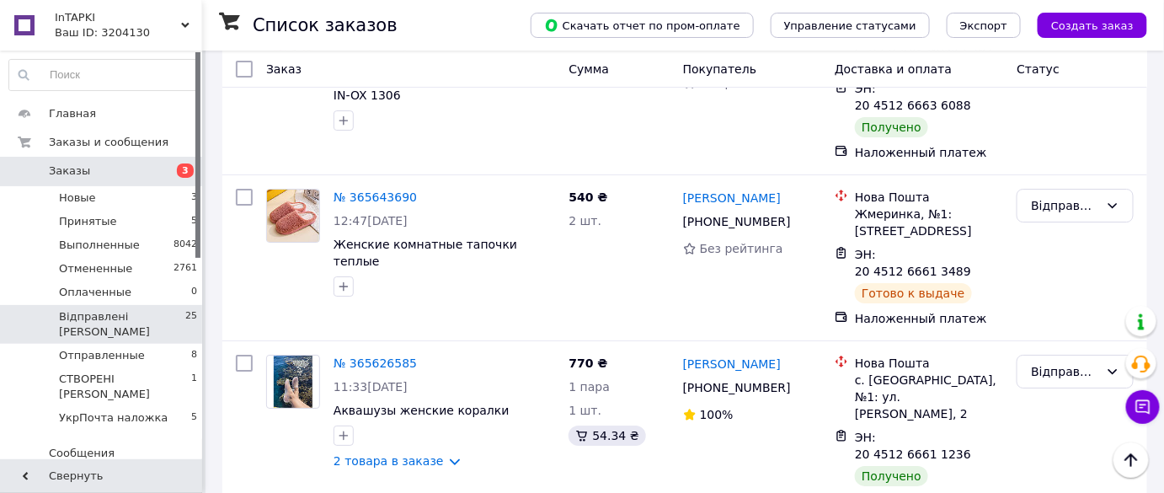
scroll to position [3968, 0]
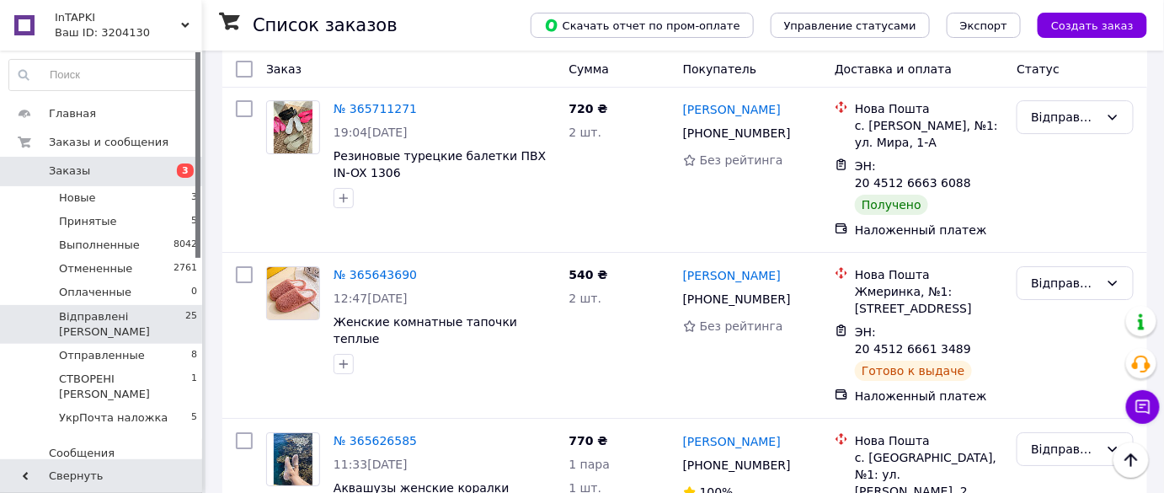
checkbox input "true"
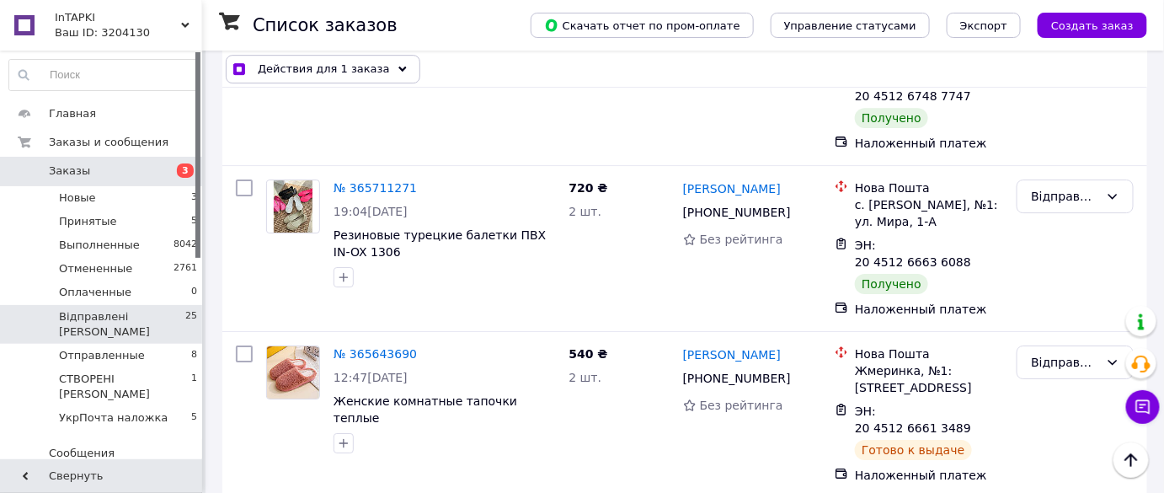
scroll to position [3815, 0]
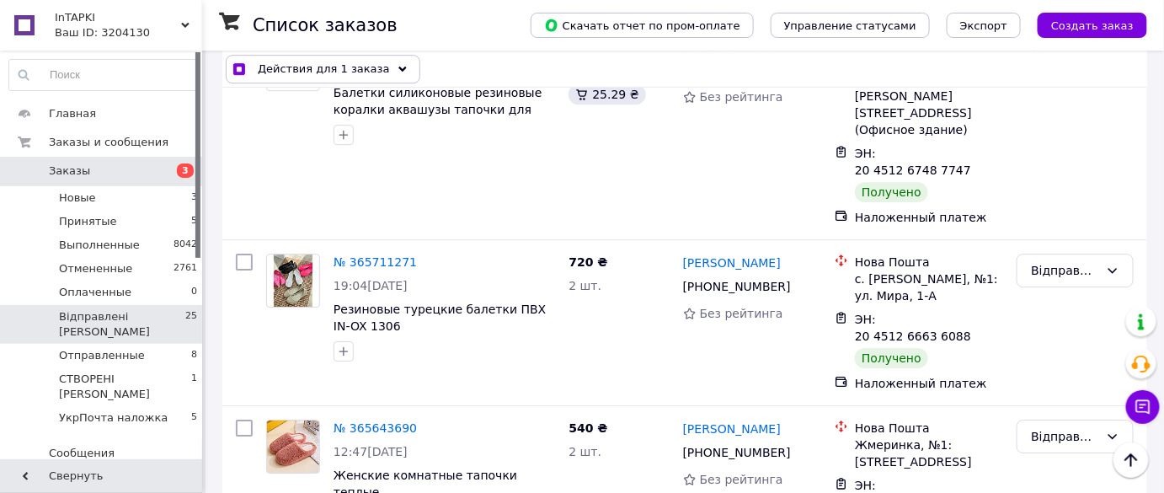
checkbox input "true"
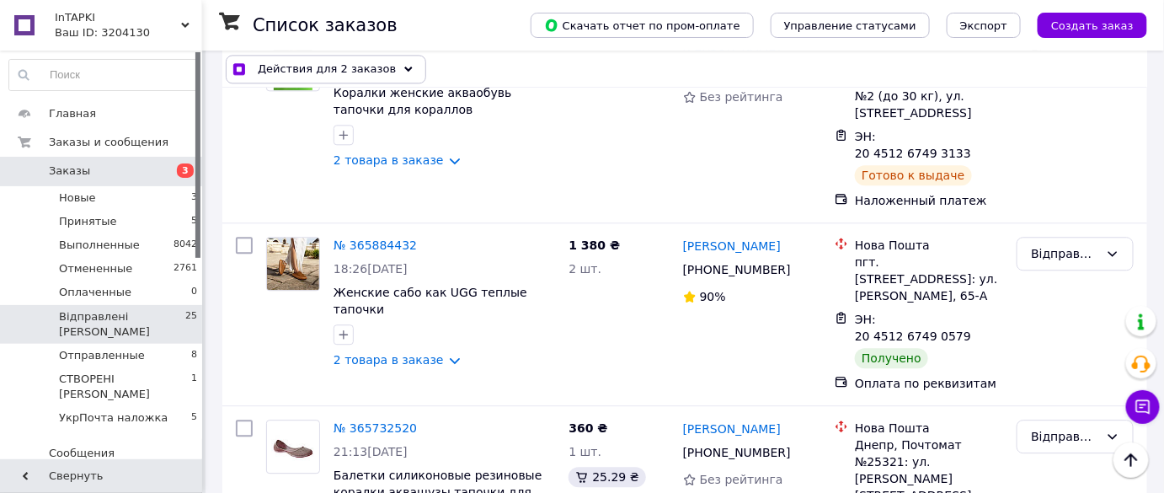
checkbox input "true"
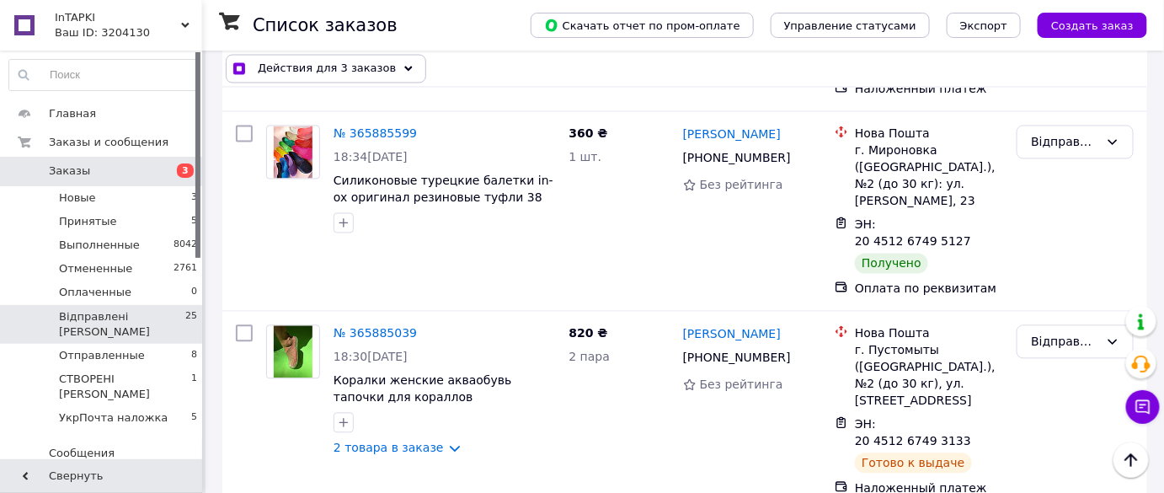
scroll to position [3126, 0]
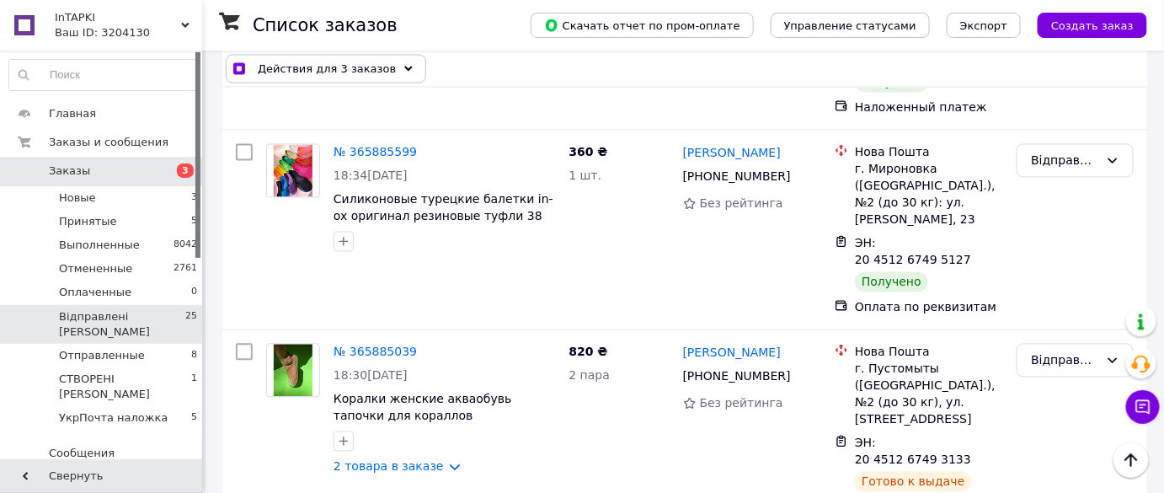
checkbox input "true"
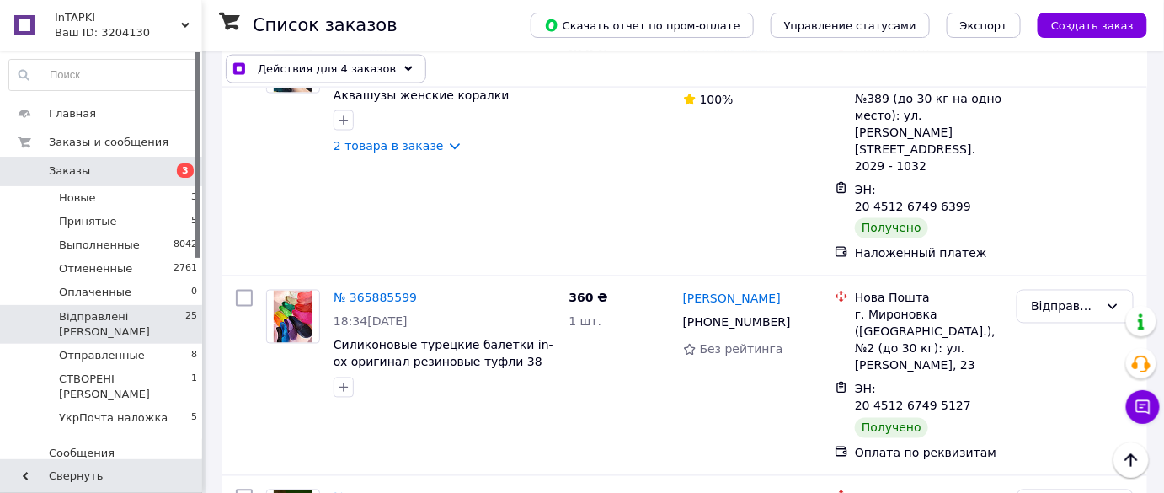
scroll to position [2973, 0]
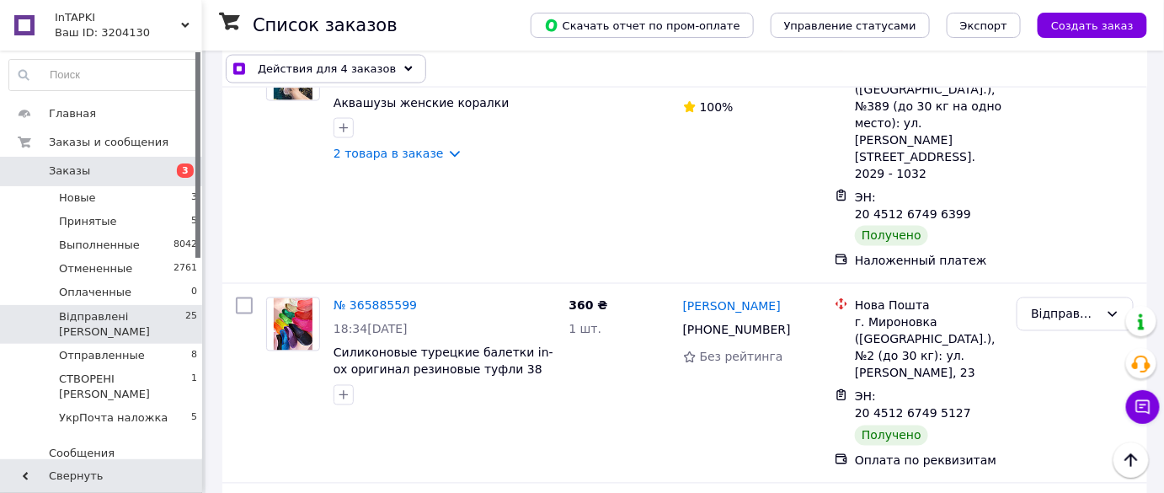
checkbox input "true"
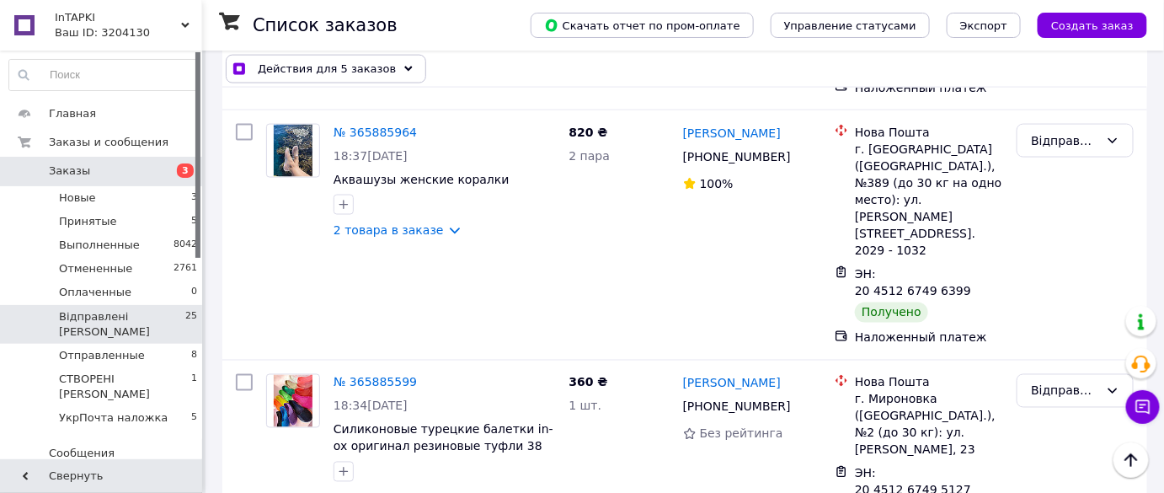
checkbox input "true"
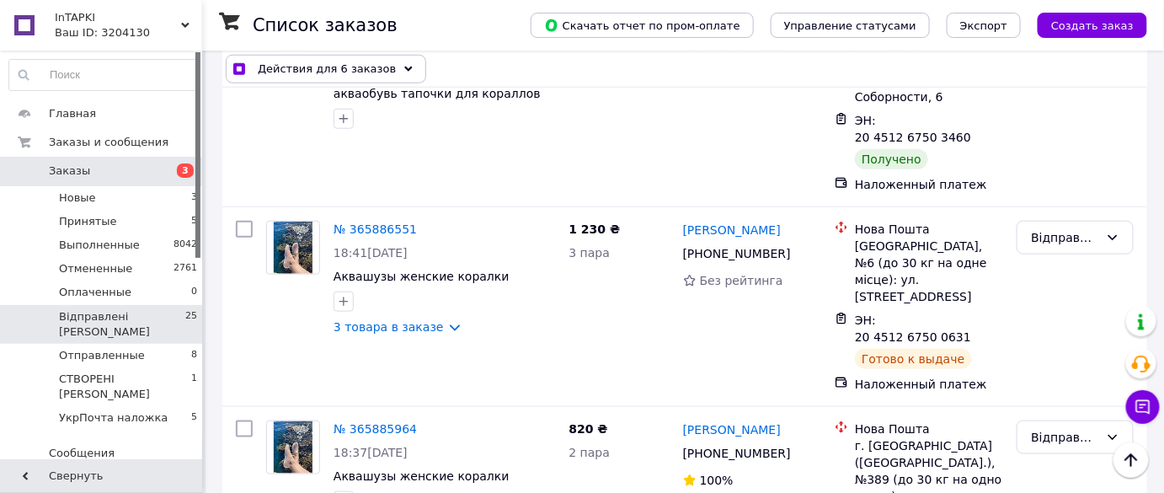
scroll to position [2591, 0]
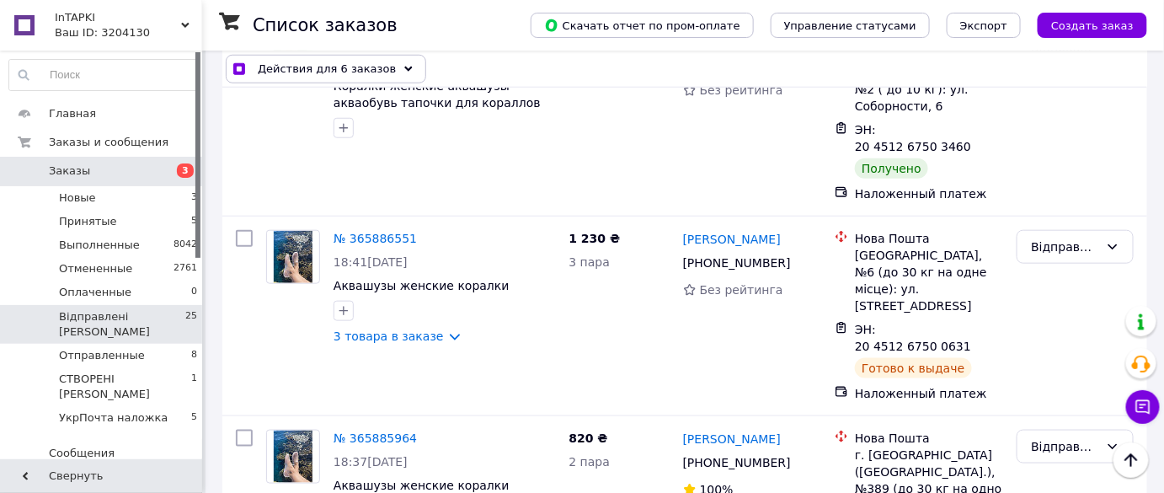
checkbox input "true"
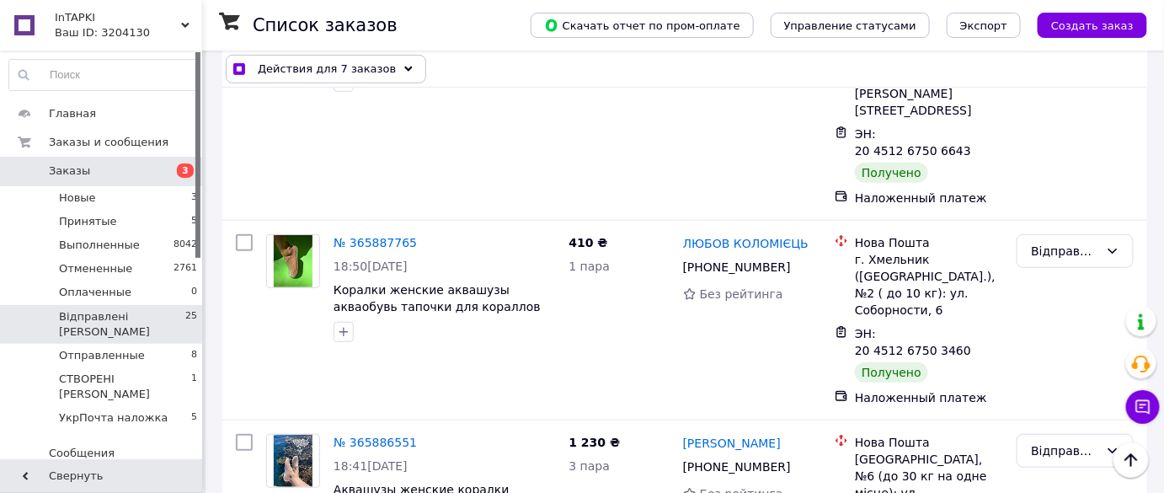
scroll to position [2361, 0]
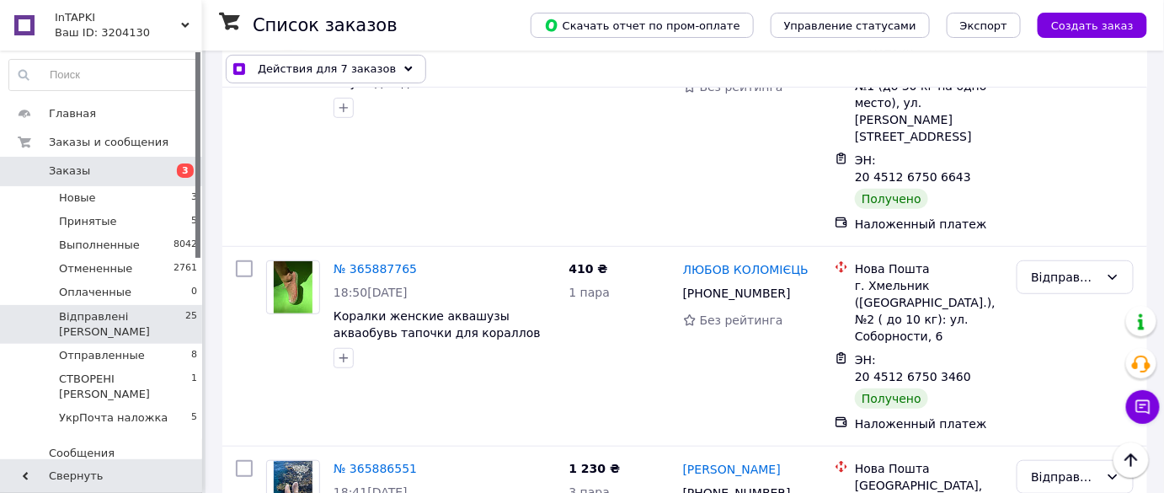
checkbox input "true"
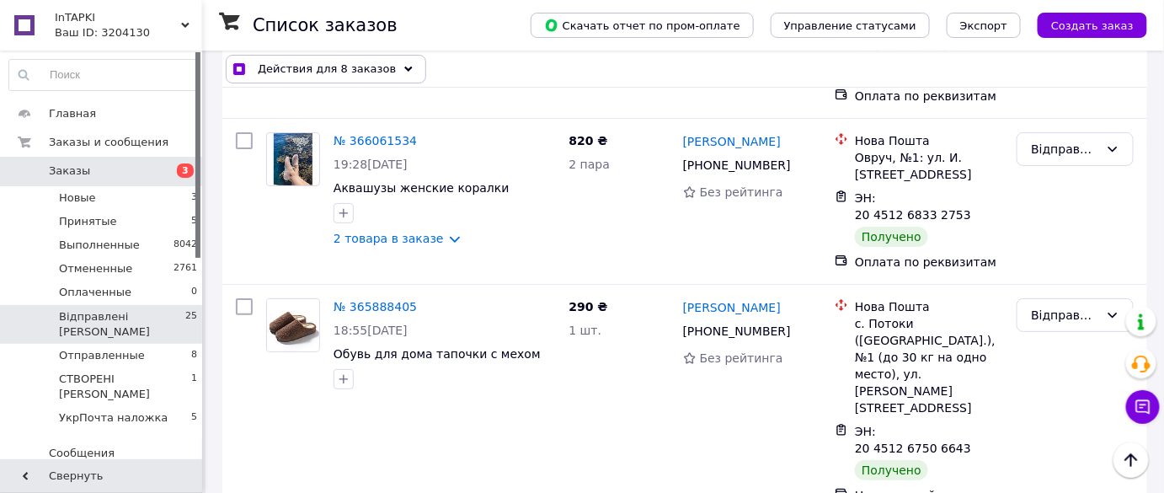
scroll to position [2055, 0]
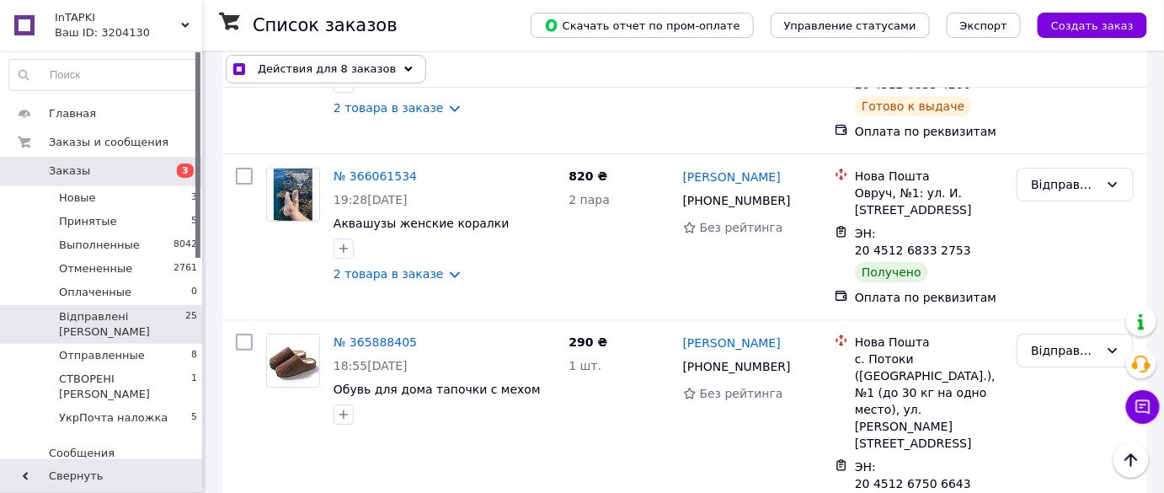
checkbox input "true"
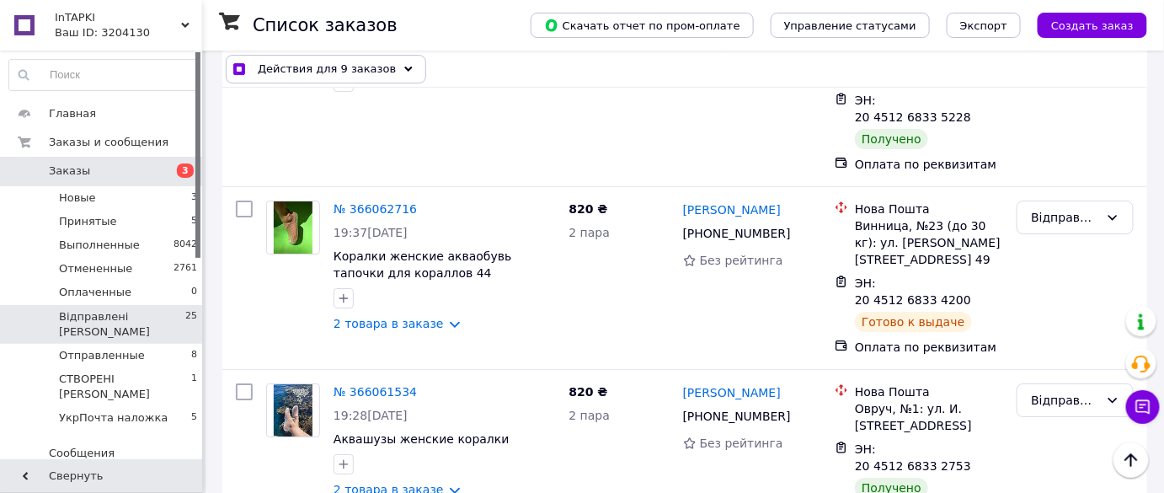
scroll to position [1826, 0]
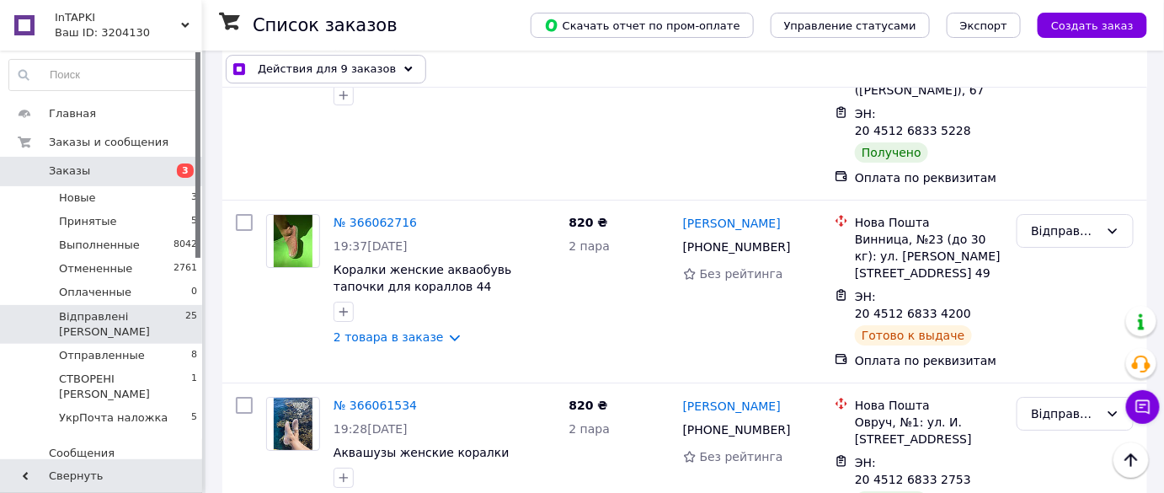
checkbox input "true"
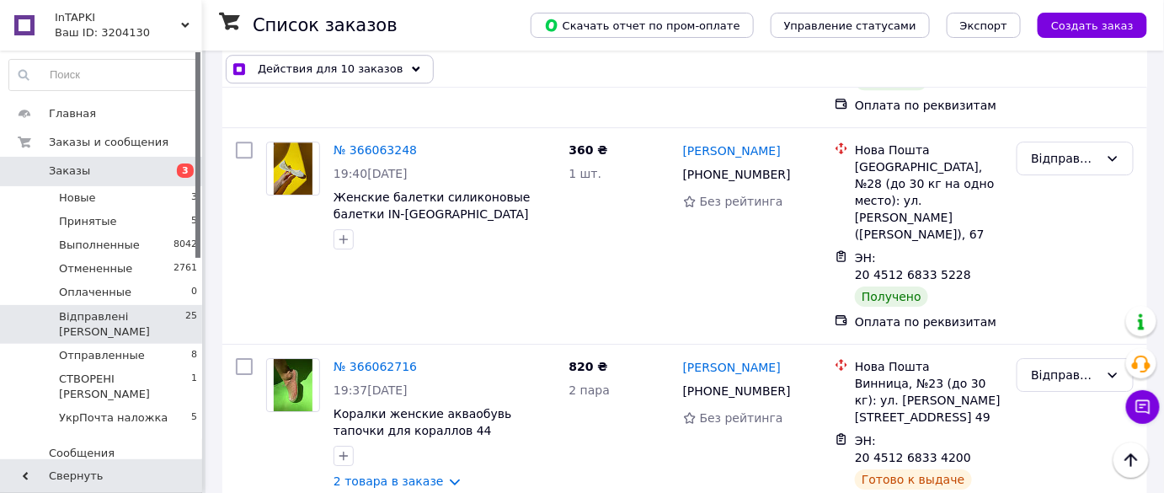
scroll to position [1672, 0]
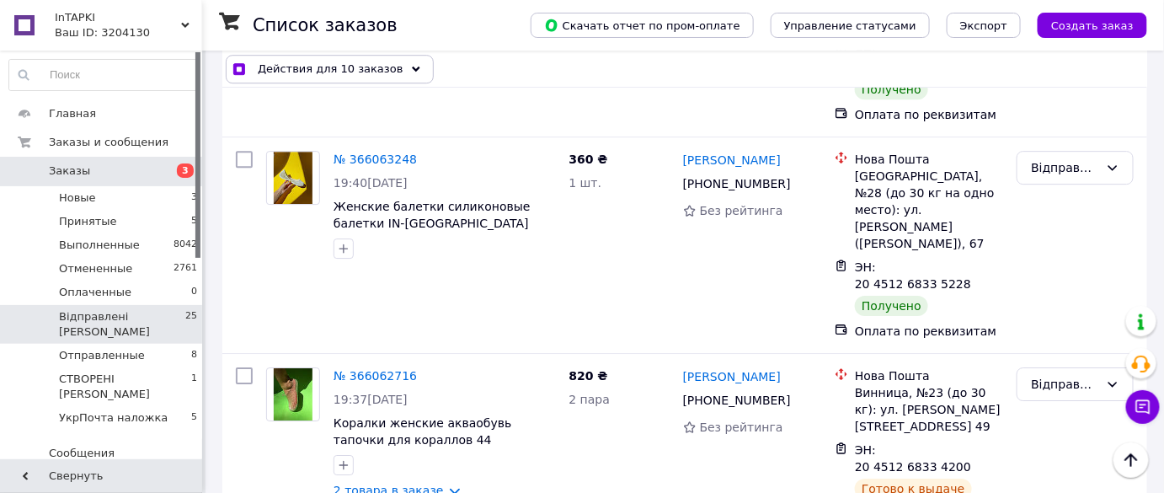
checkbox input "true"
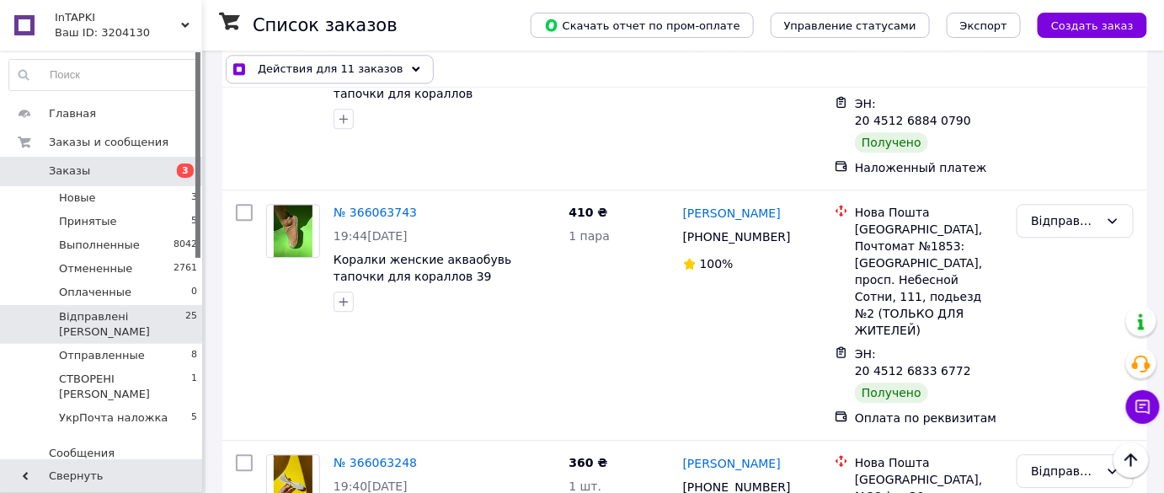
scroll to position [1289, 0]
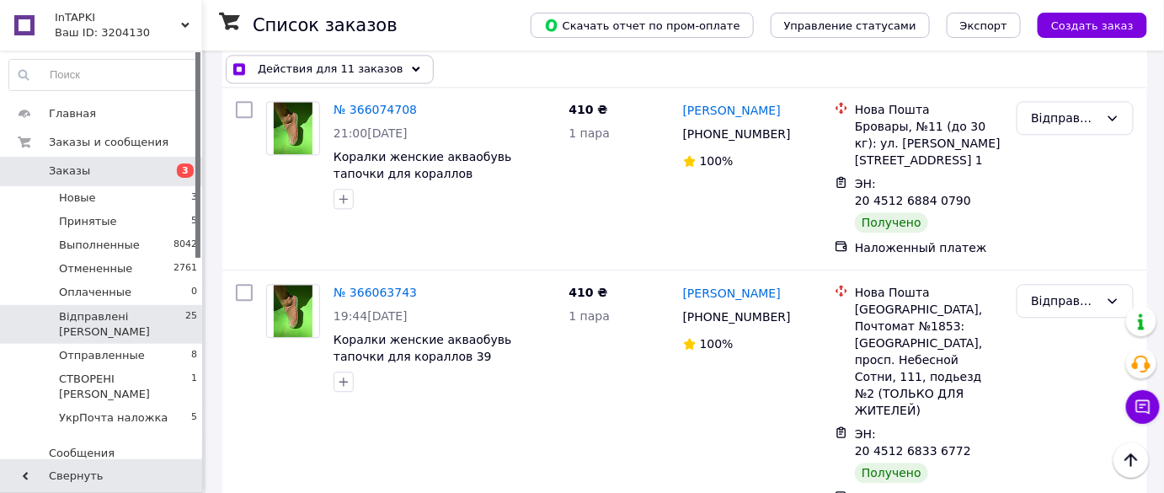
checkbox input "true"
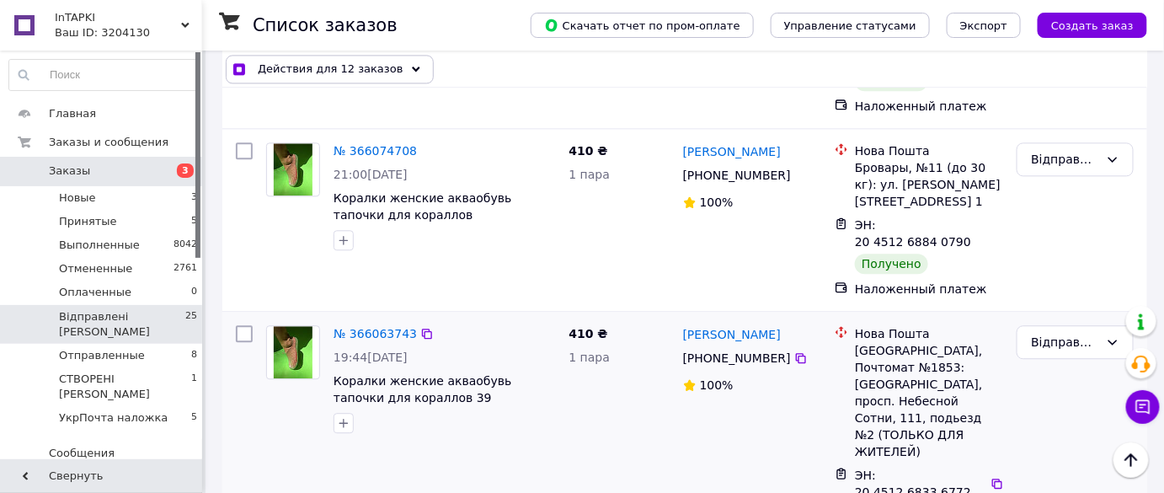
scroll to position [1213, 0]
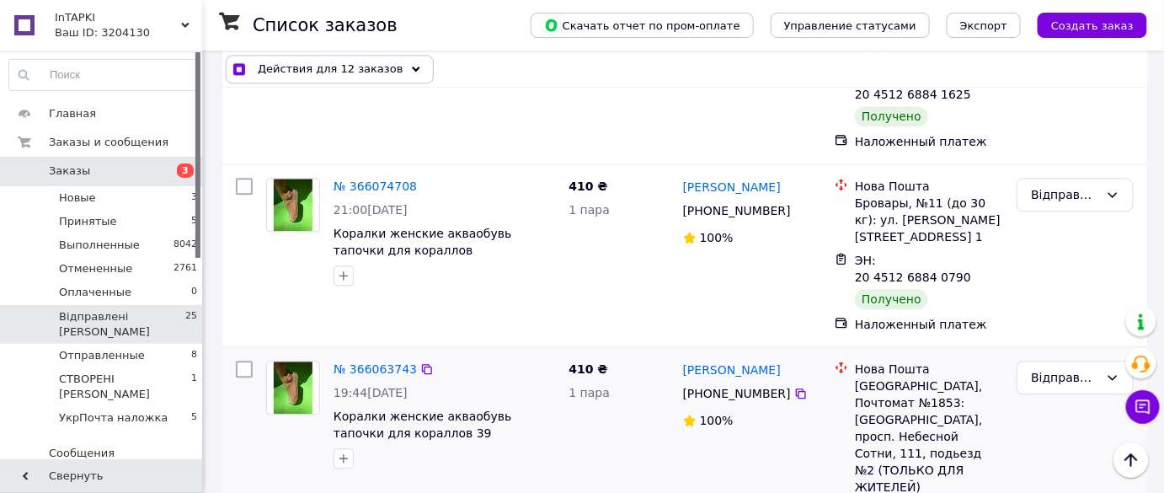
click at [248, 360] on input "checkbox" at bounding box center [244, 368] width 17 height 17
checkbox input "true"
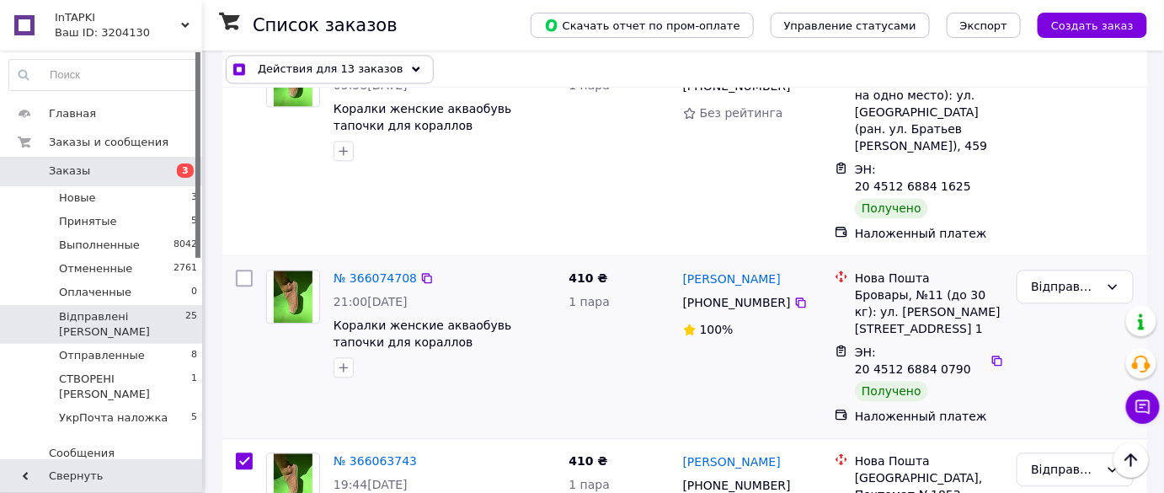
scroll to position [1059, 0]
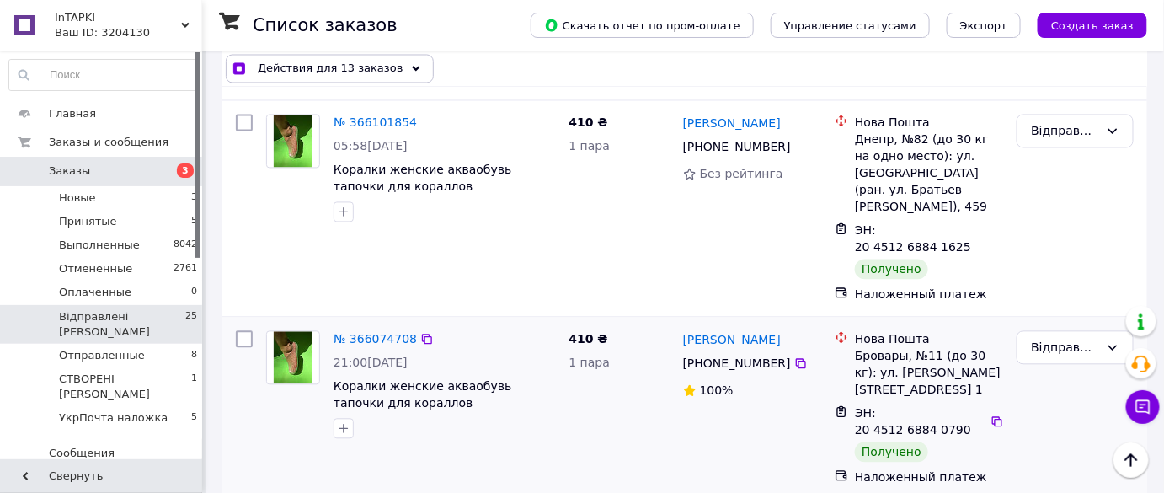
click at [247, 331] on input "checkbox" at bounding box center [244, 339] width 17 height 17
checkbox input "true"
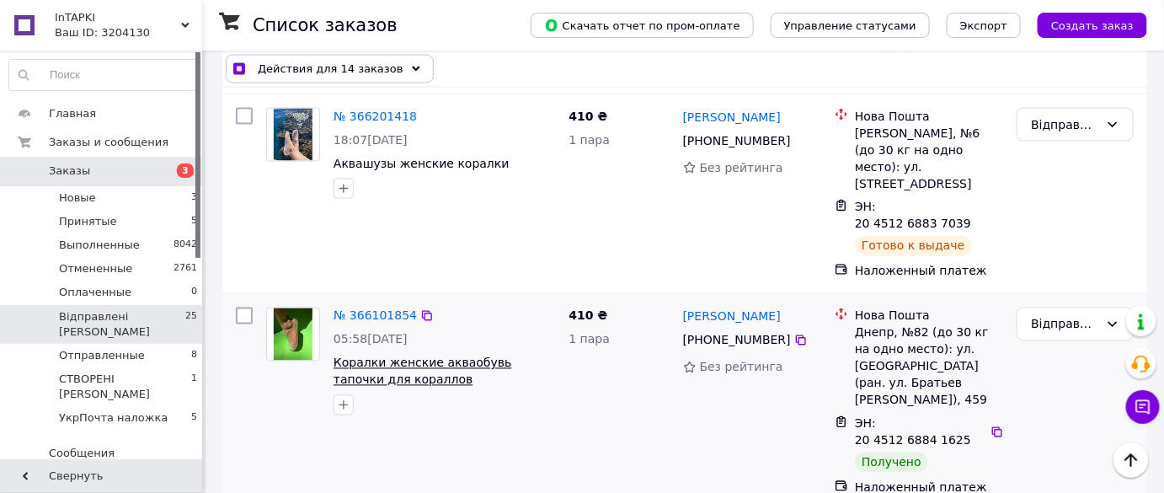
scroll to position [830, 0]
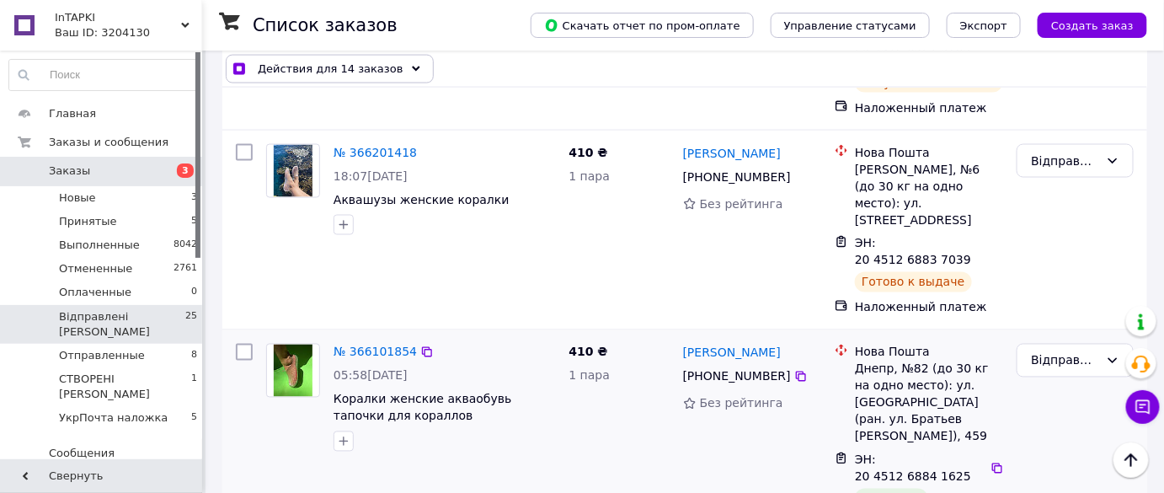
click at [242, 344] on input "checkbox" at bounding box center [244, 352] width 17 height 17
checkbox input "true"
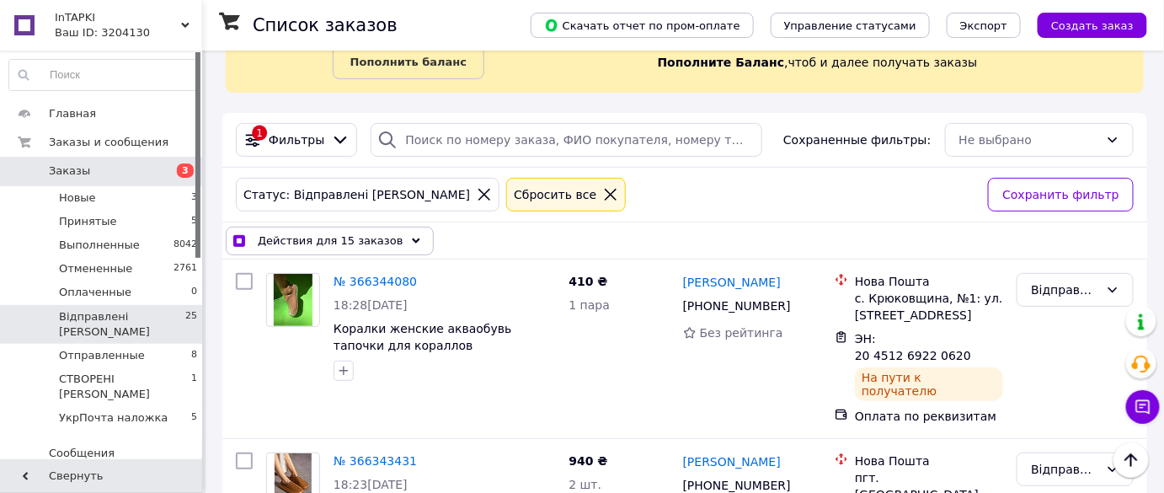
scroll to position [65, 0]
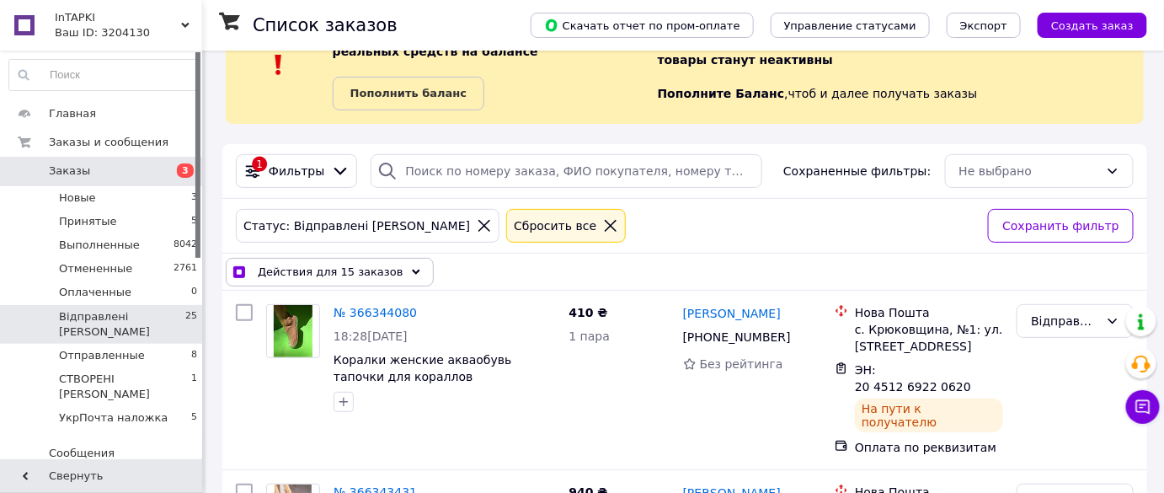
click at [328, 264] on span "Действия для 15 заказов" at bounding box center [331, 272] width 146 height 17
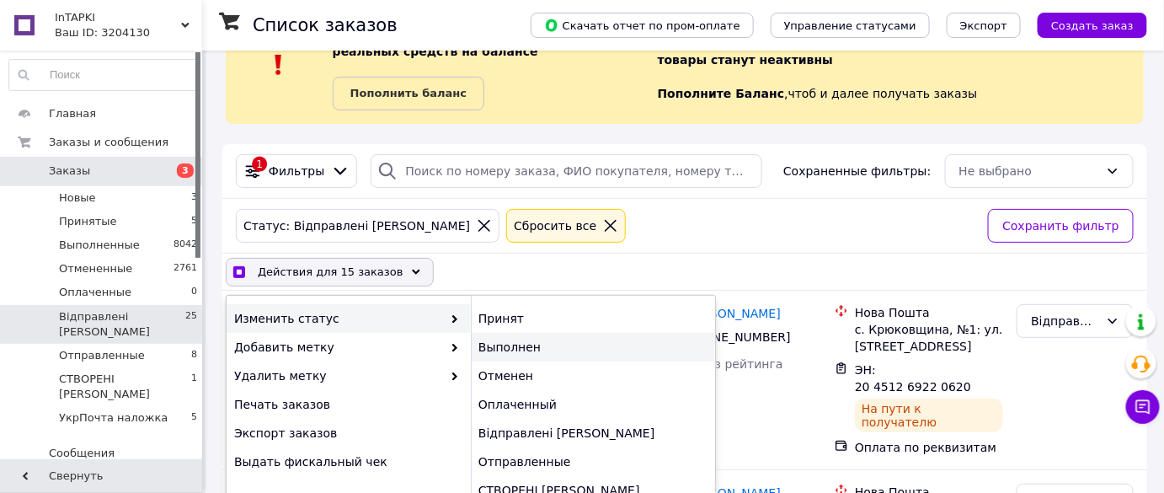
checkbox input "true"
click at [503, 343] on div "Выполнен" at bounding box center [593, 347] width 244 height 29
checkbox input "false"
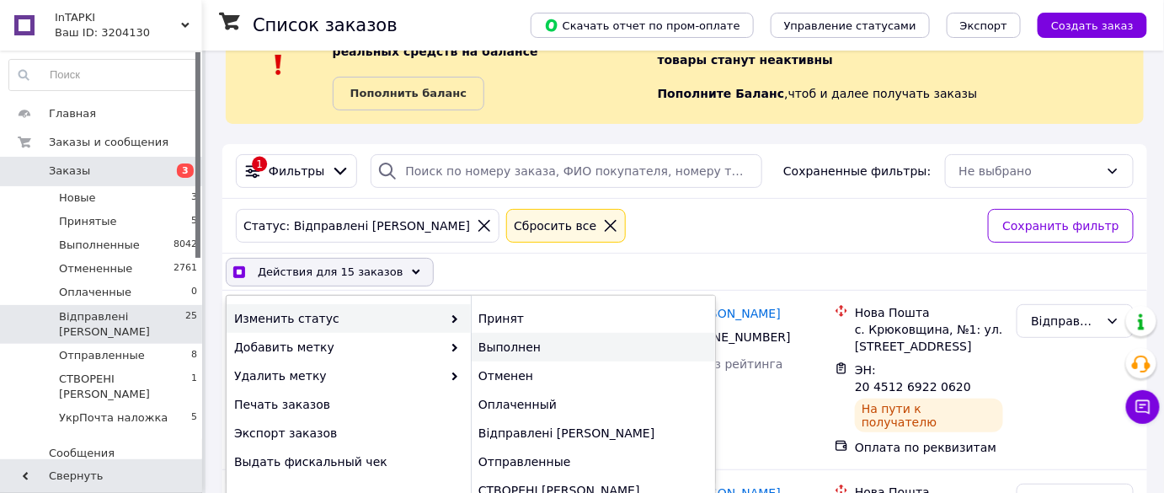
checkbox input "false"
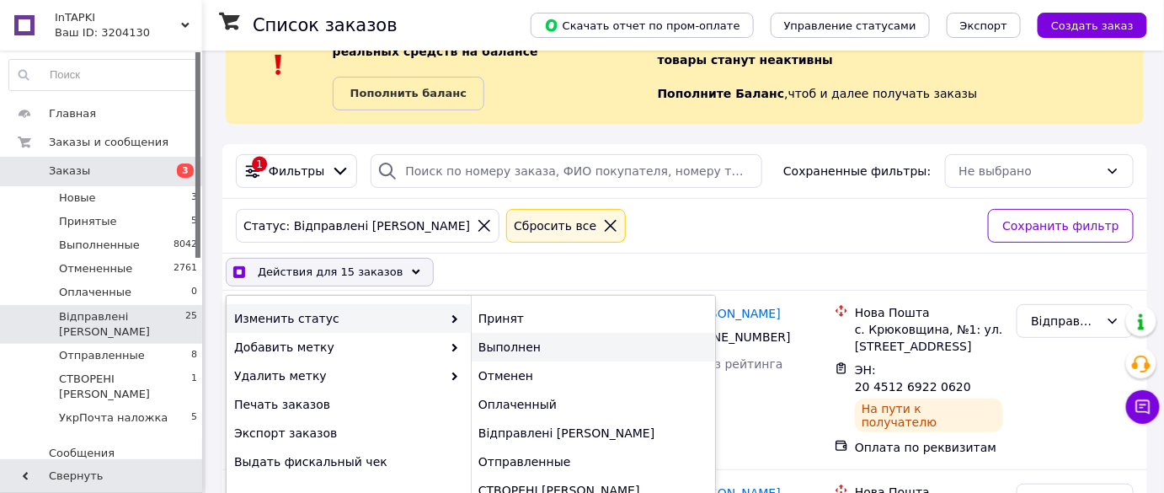
checkbox input "false"
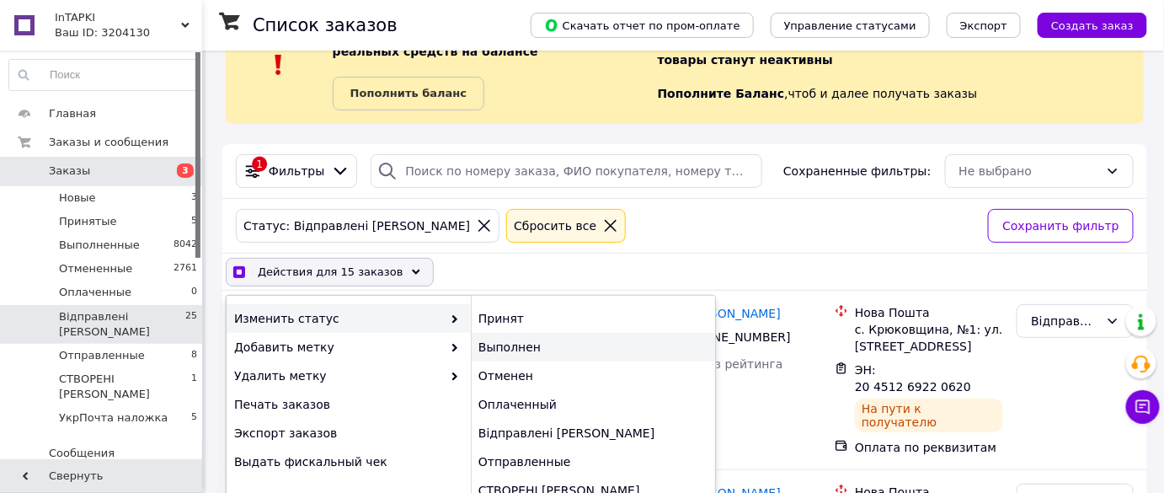
checkbox input "false"
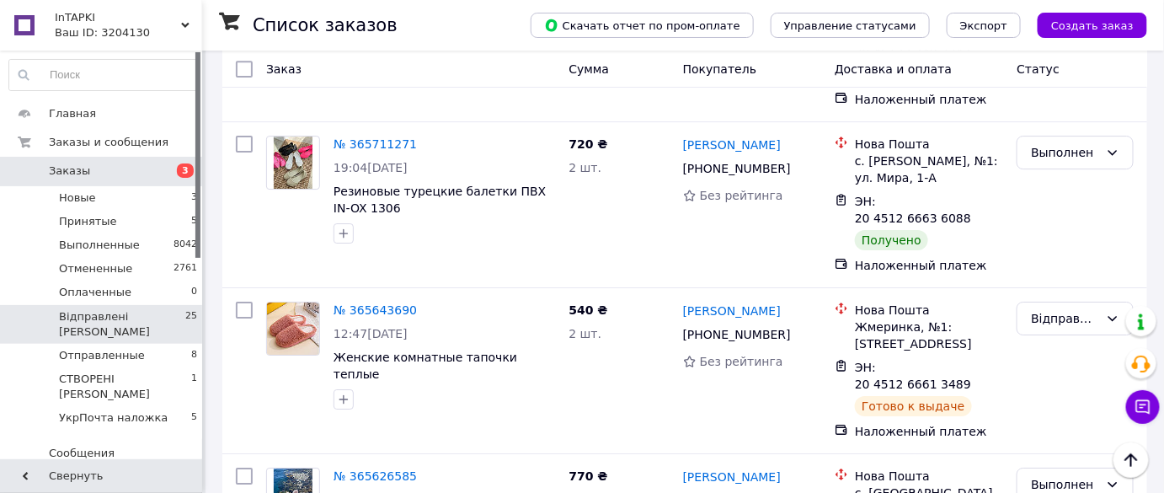
scroll to position [3956, 0]
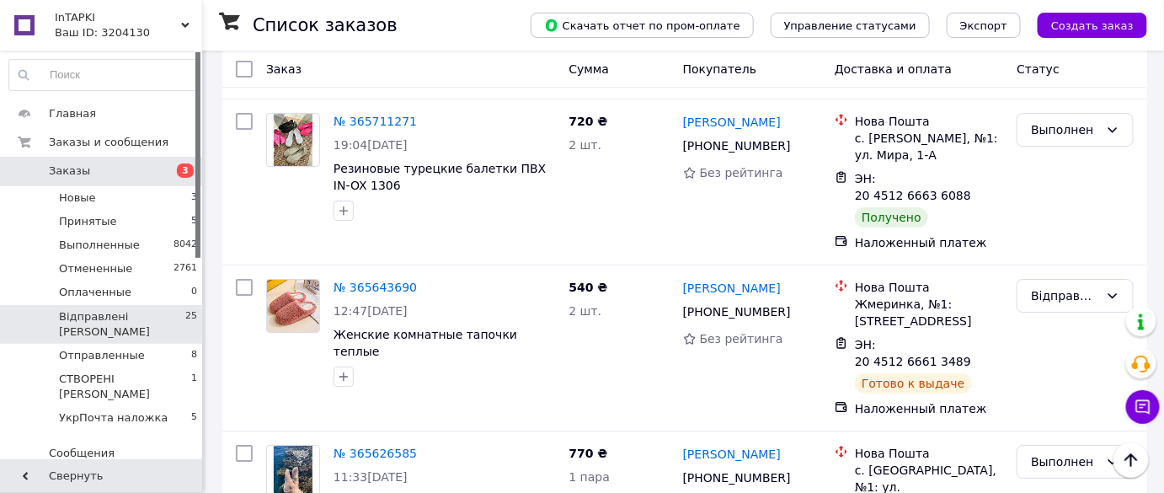
click at [142, 168] on span "Заказы" at bounding box center [102, 170] width 107 height 15
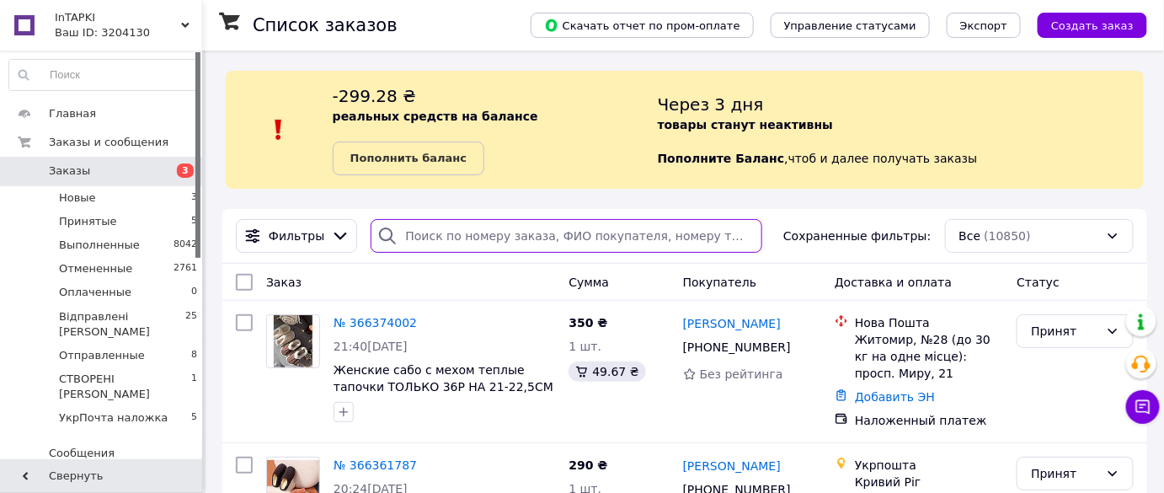
click at [470, 236] on input "search" at bounding box center [566, 236] width 392 height 34
paste input "20451262858066"
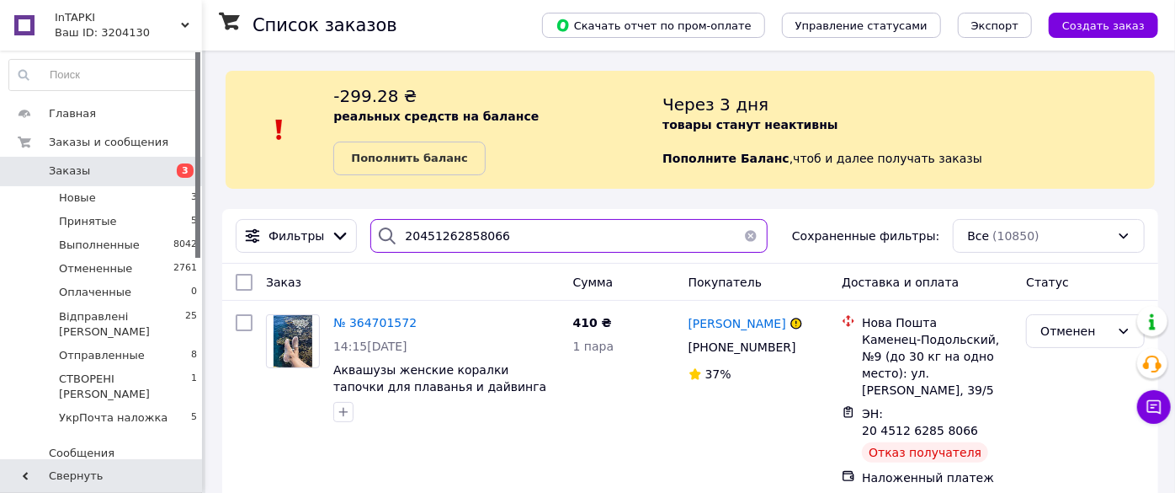
type input "20451262858066"
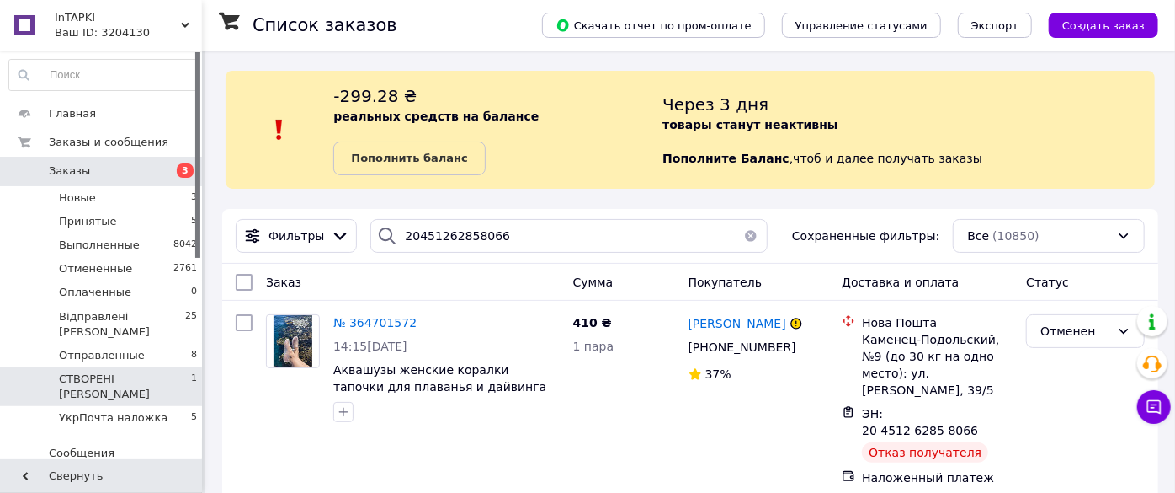
click at [126, 367] on li "СТВОРЕНІ Н 1" at bounding box center [103, 386] width 207 height 39
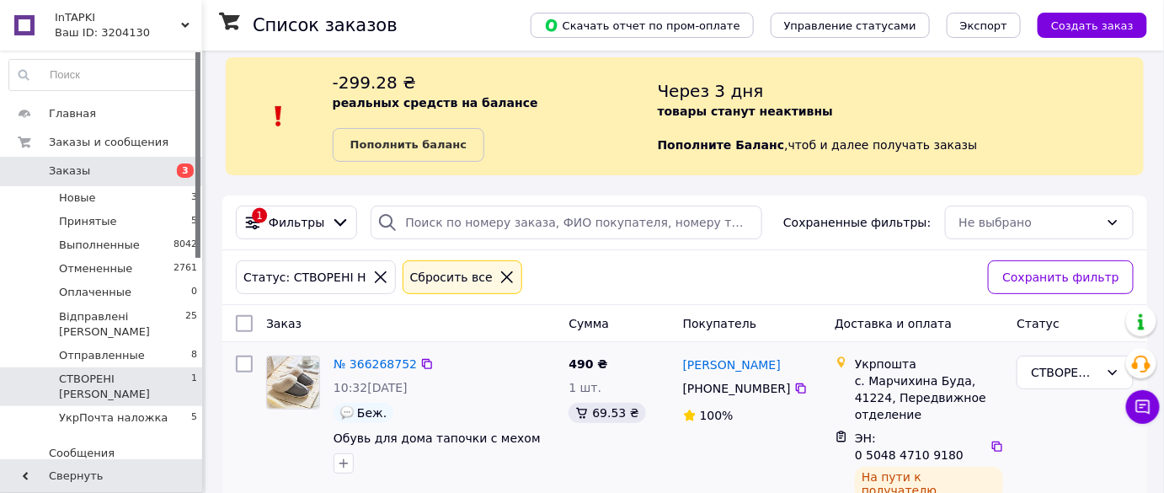
scroll to position [27, 0]
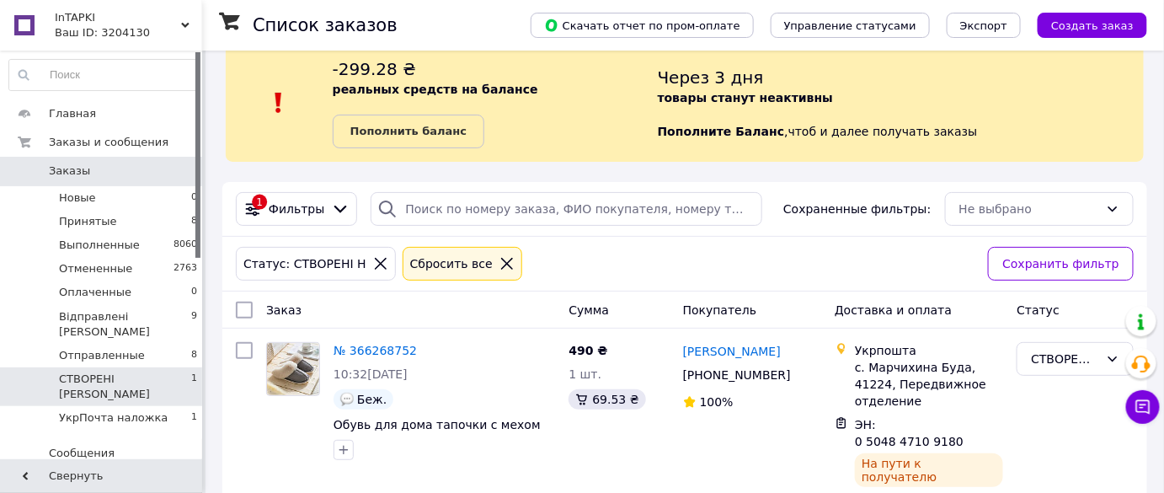
click at [140, 173] on span "Заказы" at bounding box center [102, 170] width 107 height 15
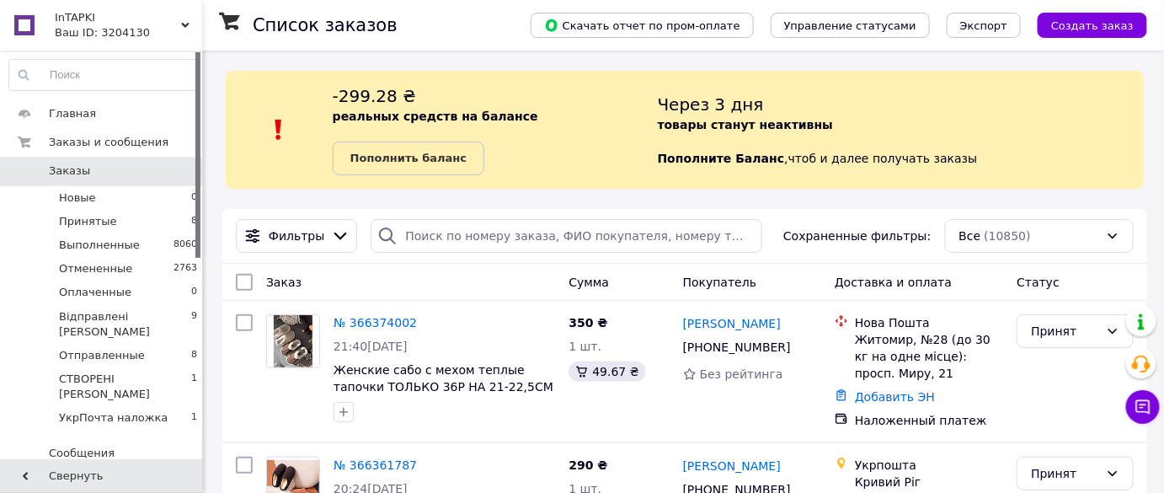
click at [98, 172] on span "Заказы" at bounding box center [102, 170] width 107 height 15
